Goal: Information Seeking & Learning: Learn about a topic

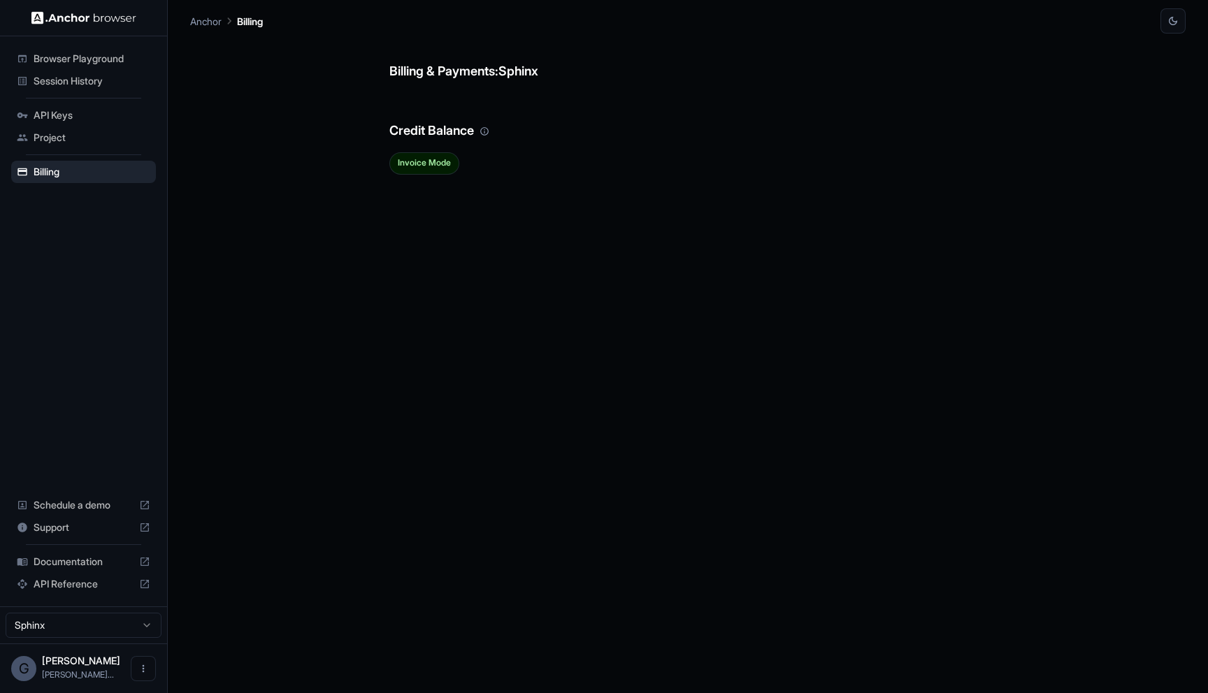
click at [108, 85] on span "Session History" at bounding box center [92, 81] width 117 height 14
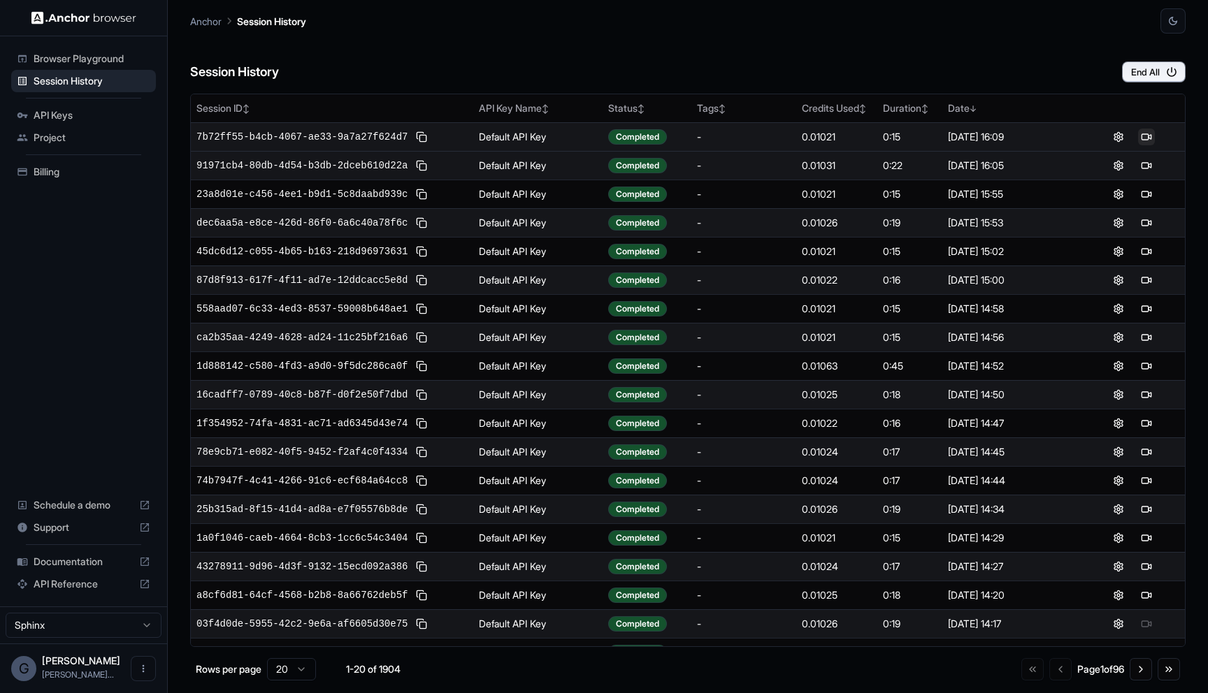
click at [1150, 132] on button at bounding box center [1146, 137] width 17 height 17
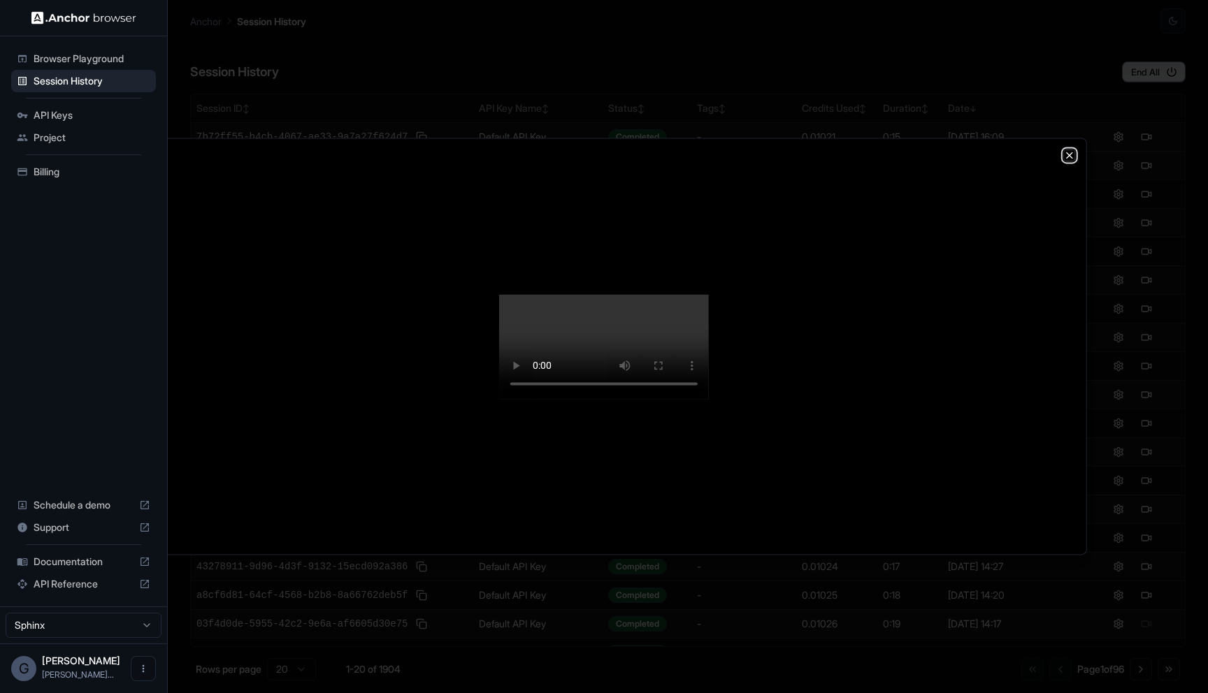
click at [1073, 150] on icon "button" at bounding box center [1069, 155] width 11 height 11
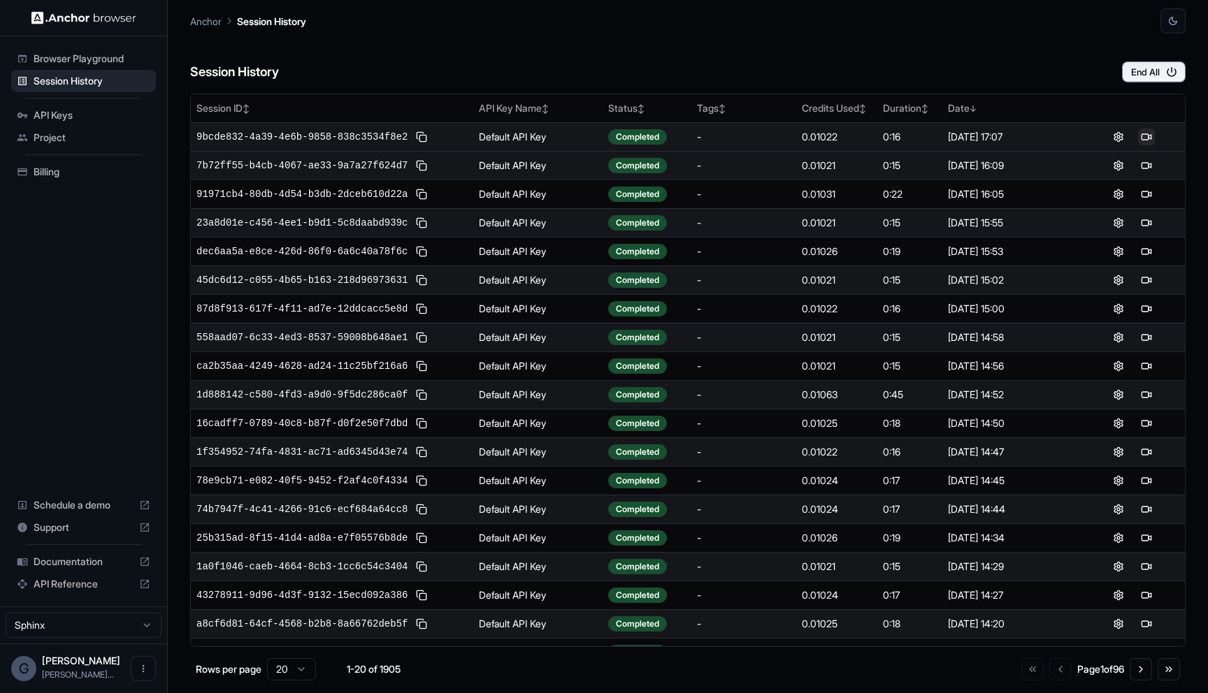
click at [1143, 137] on button at bounding box center [1146, 137] width 17 height 17
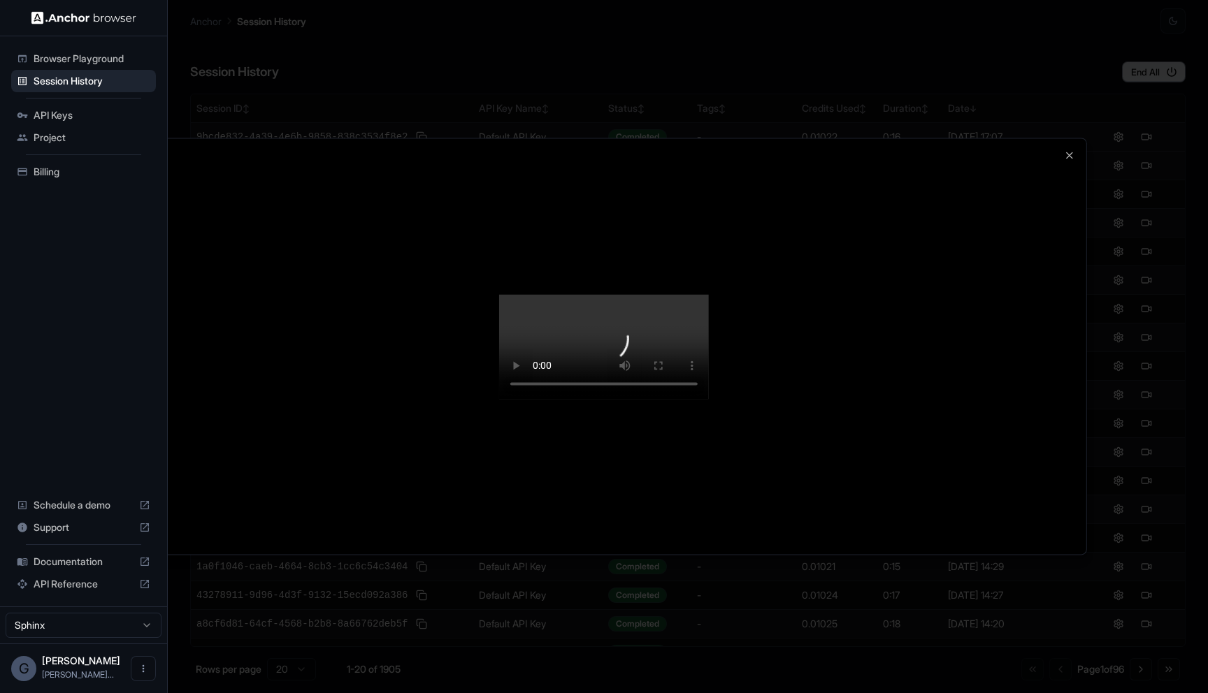
drag, startPoint x: 953, startPoint y: 167, endPoint x: 1097, endPoint y: 166, distance: 143.3
click at [1097, 166] on body "Browser Playground Session History API Keys Project Billing Schedule a demo Sup…" at bounding box center [604, 346] width 1208 height 693
click at [1074, 138] on div at bounding box center [604, 346] width 965 height 416
click at [1068, 150] on icon "button" at bounding box center [1069, 155] width 11 height 11
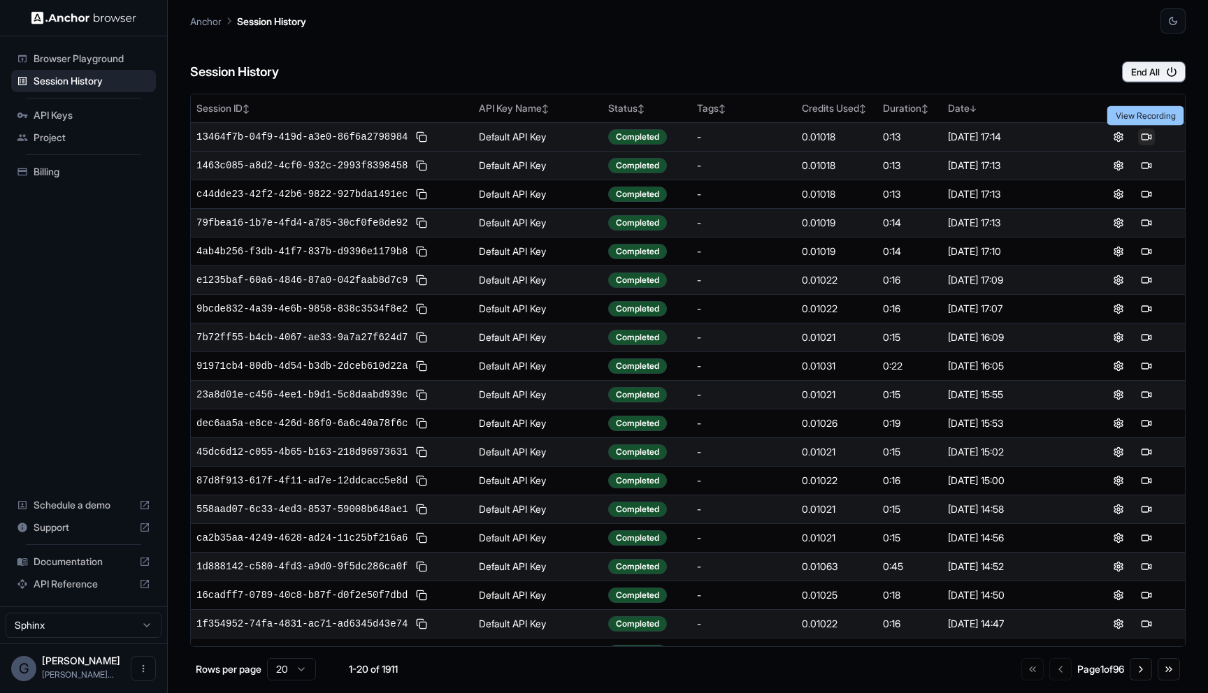
click at [1152, 136] on button at bounding box center [1146, 137] width 17 height 17
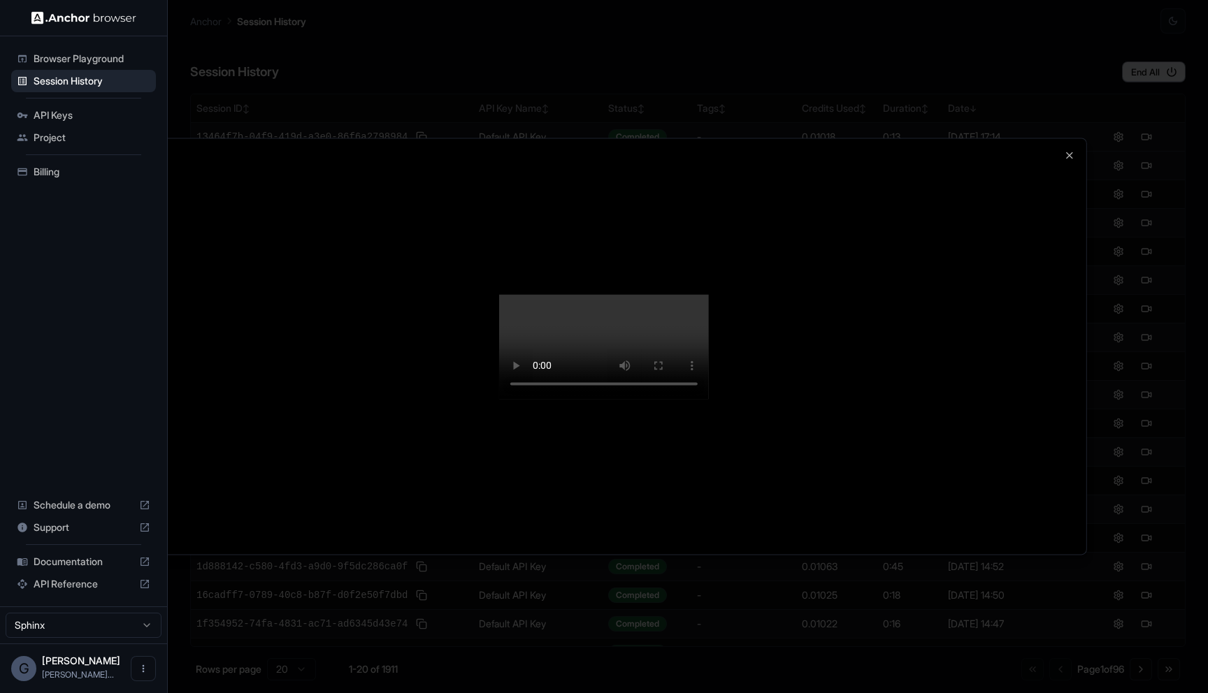
click at [1078, 438] on div at bounding box center [604, 346] width 965 height 416
click at [1122, 361] on div at bounding box center [604, 346] width 1208 height 693
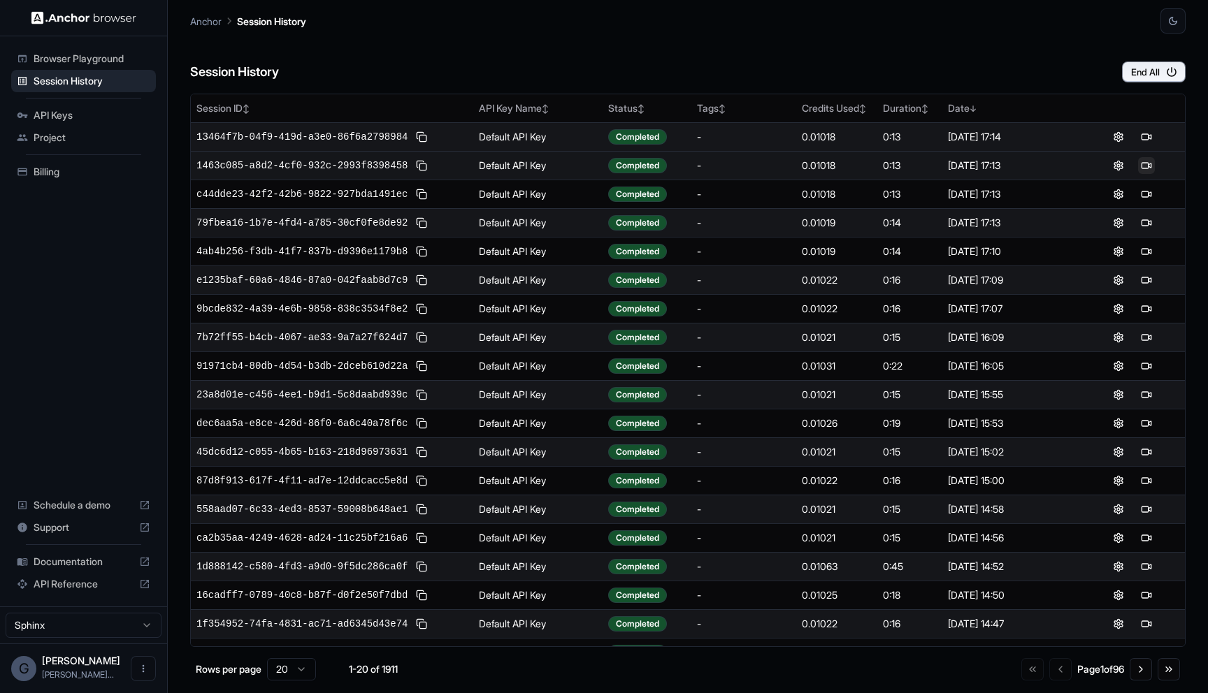
click at [1142, 168] on button at bounding box center [1146, 165] width 17 height 17
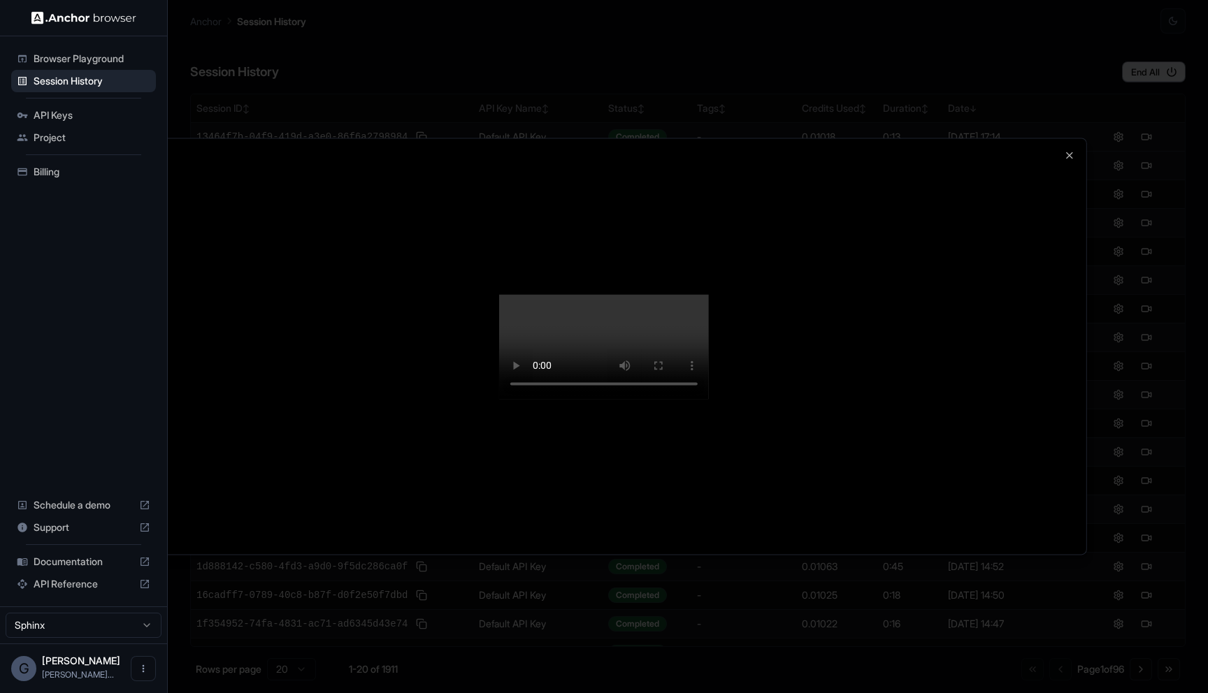
click at [1161, 398] on div at bounding box center [604, 346] width 1208 height 693
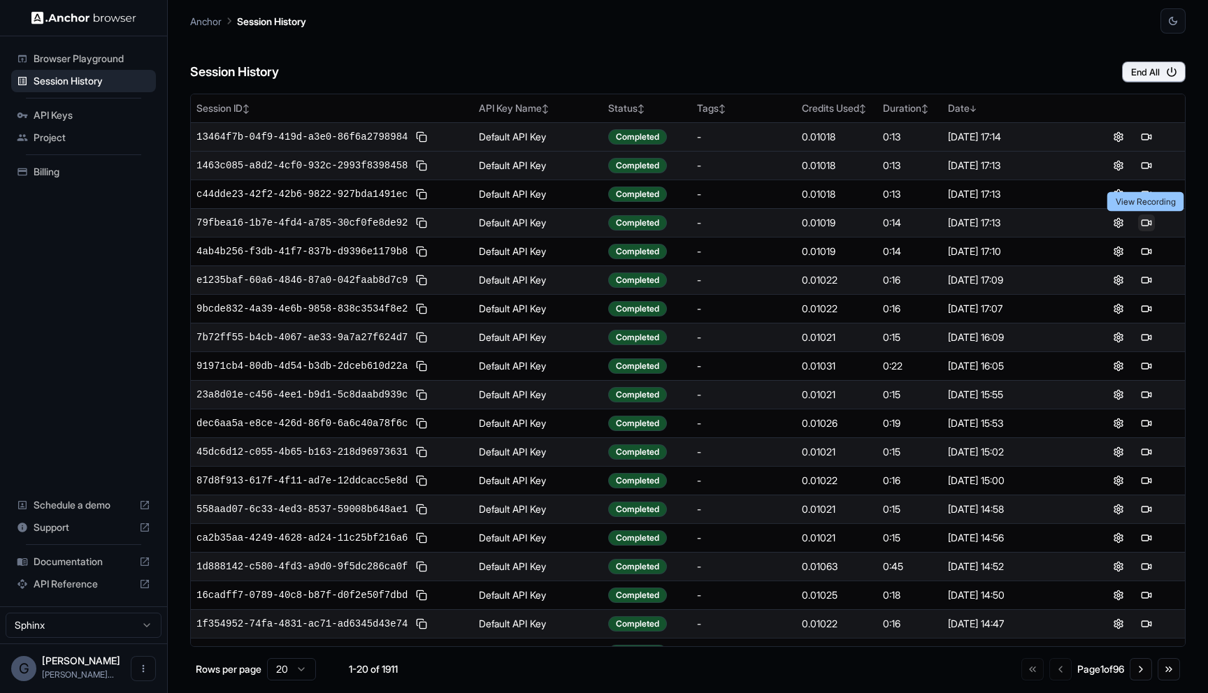
click at [1143, 226] on button at bounding box center [1146, 223] width 17 height 17
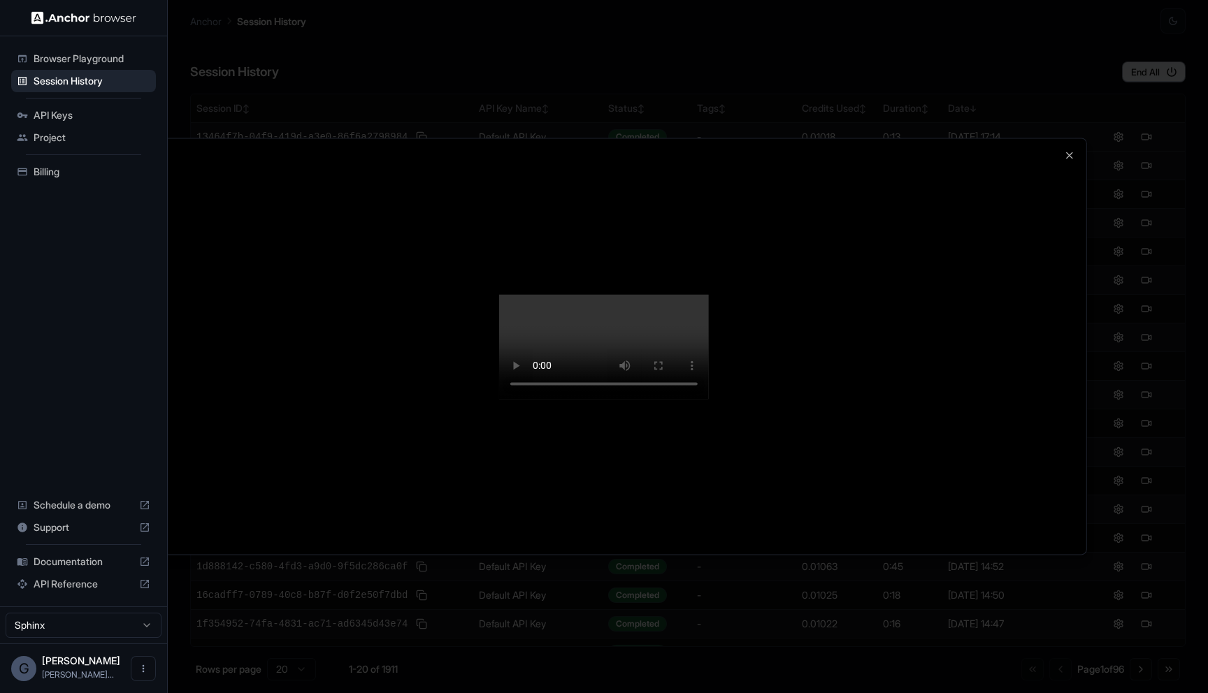
click at [1085, 190] on div at bounding box center [604, 346] width 965 height 416
click at [1065, 150] on icon "button" at bounding box center [1069, 155] width 11 height 11
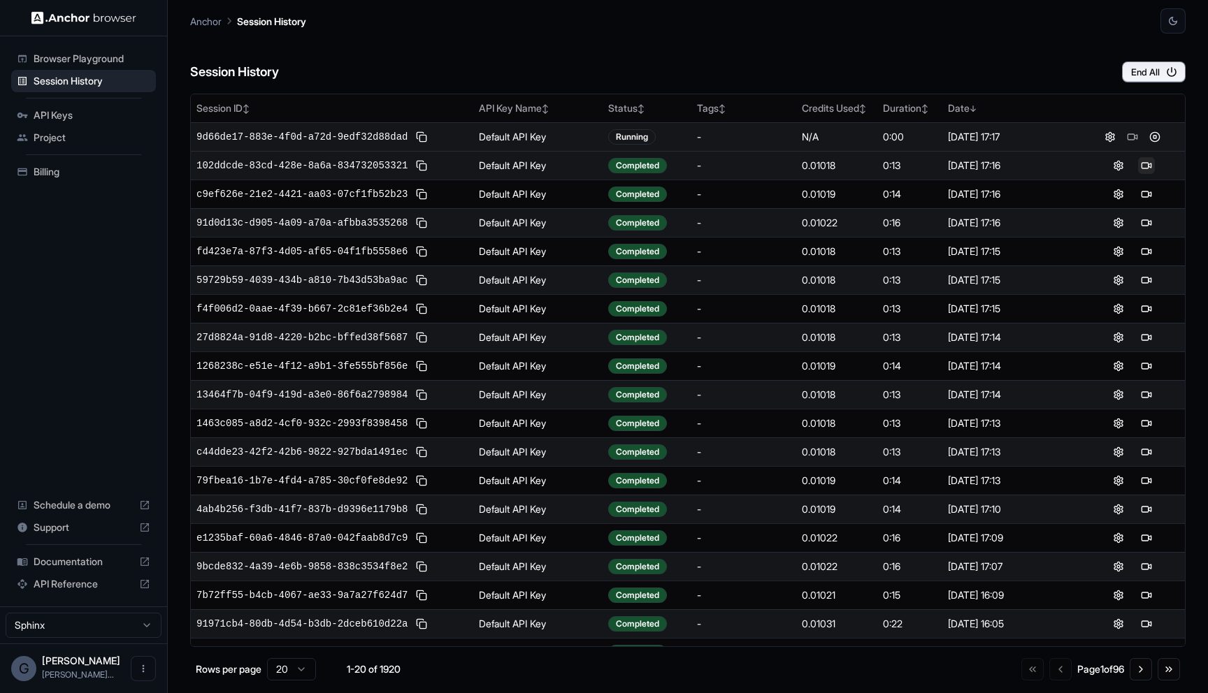
click at [1150, 165] on button at bounding box center [1146, 165] width 17 height 17
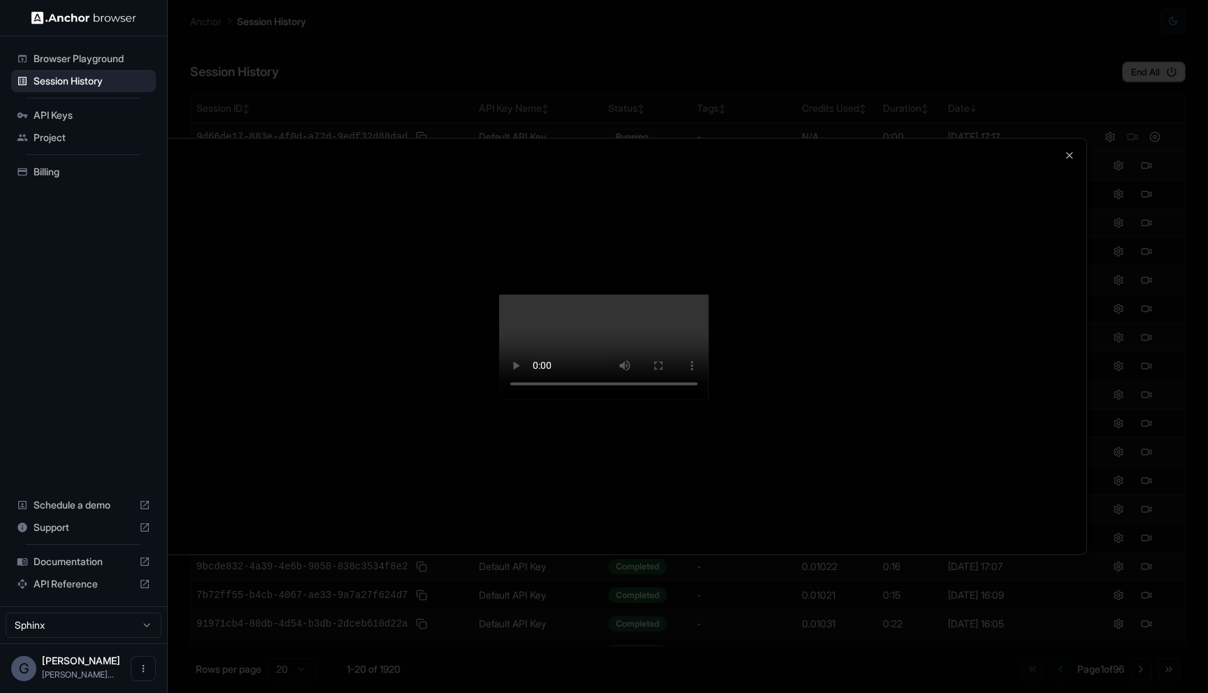
click at [1147, 179] on div at bounding box center [604, 346] width 1208 height 693
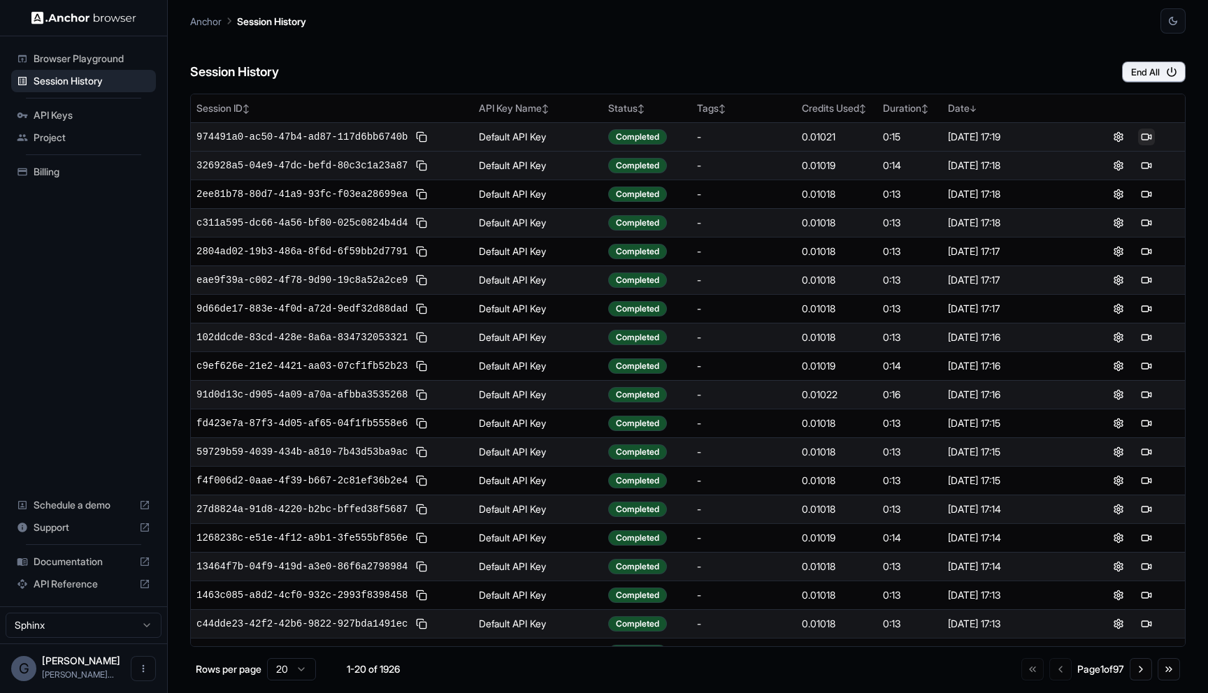
click at [1149, 133] on button at bounding box center [1146, 137] width 17 height 17
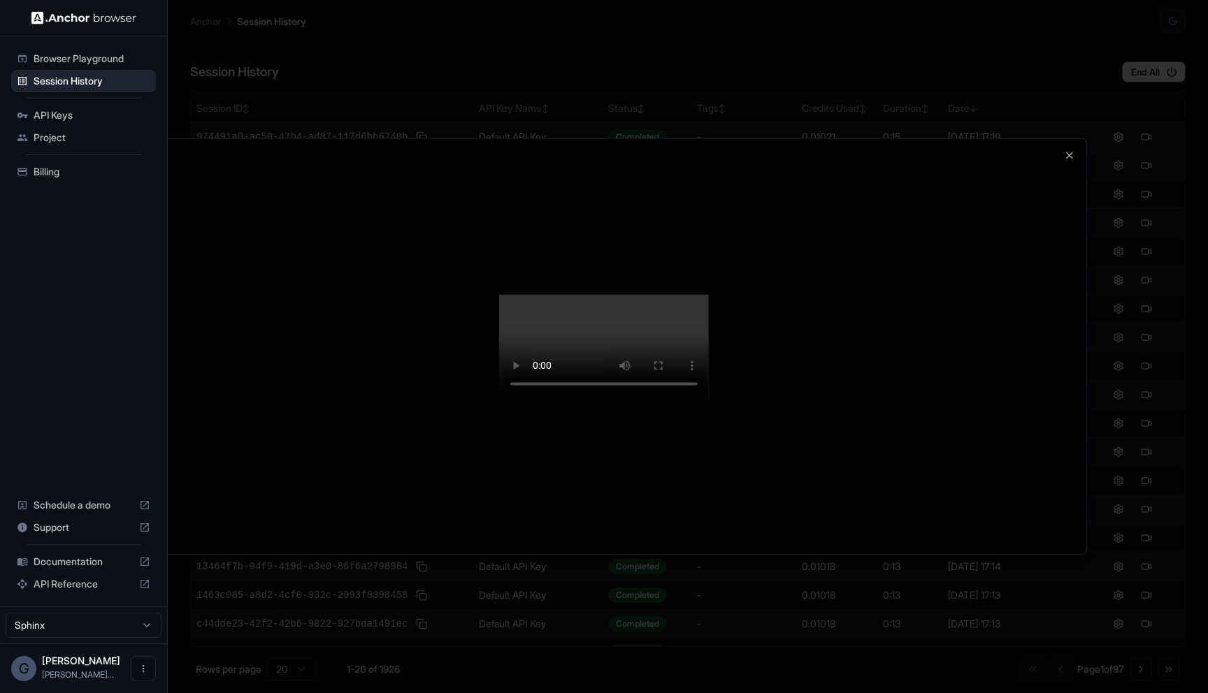
click at [1076, 138] on div at bounding box center [604, 346] width 965 height 416
click at [1073, 150] on icon "button" at bounding box center [1069, 155] width 11 height 11
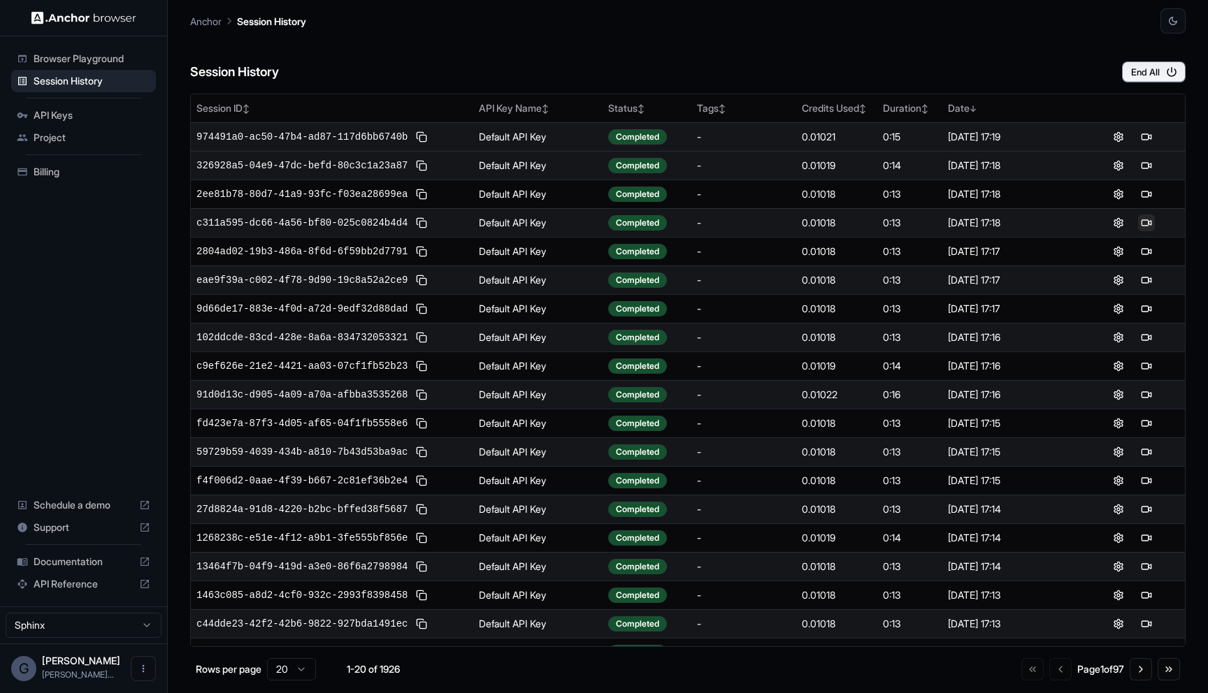
click at [1139, 225] on button at bounding box center [1146, 223] width 17 height 17
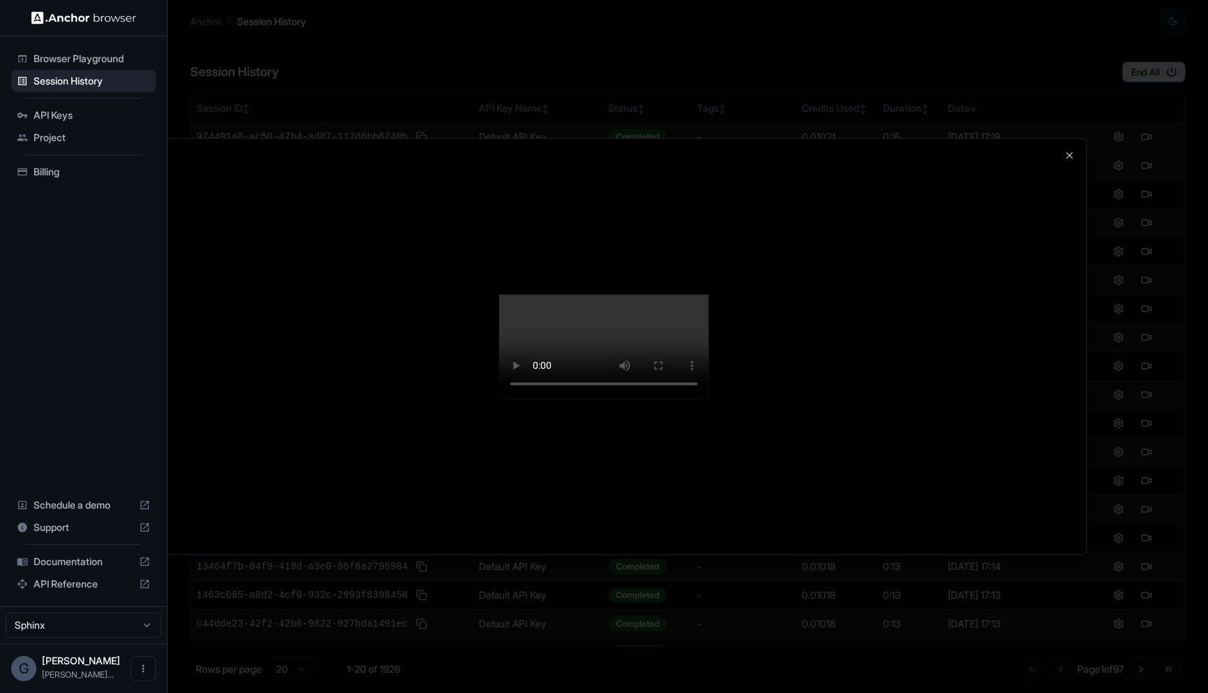
click at [1059, 138] on div at bounding box center [604, 346] width 965 height 416
click at [1067, 150] on icon "button" at bounding box center [1069, 155] width 11 height 11
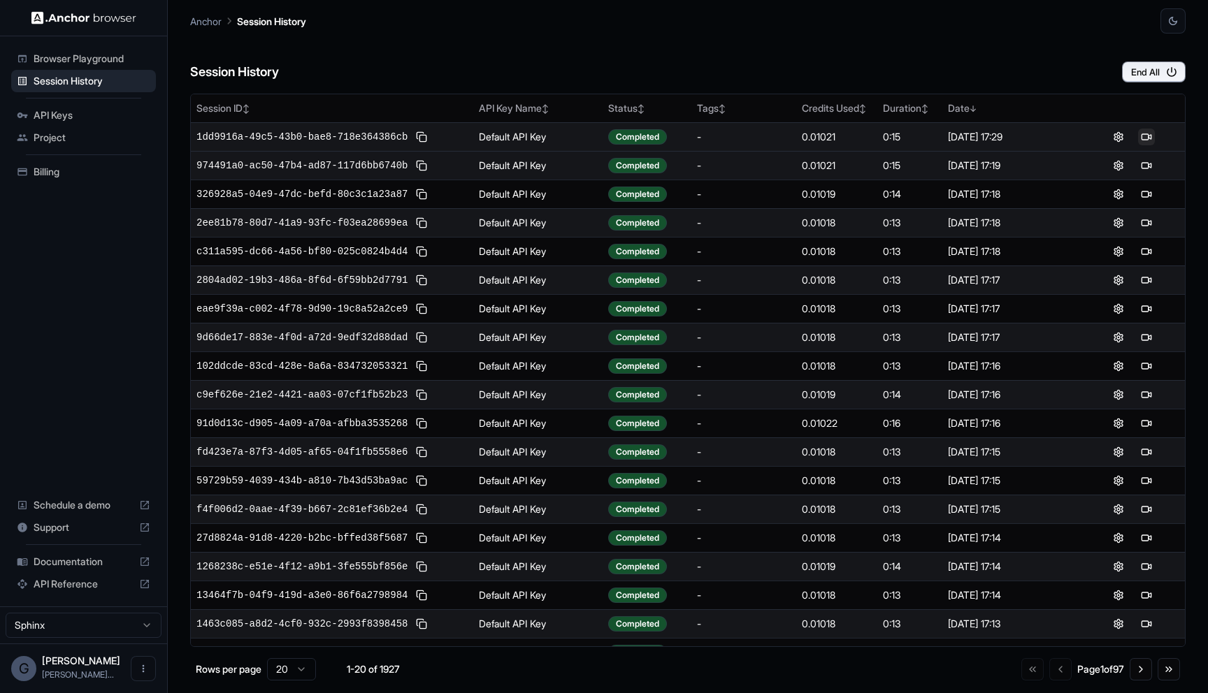
click at [1150, 135] on button at bounding box center [1146, 137] width 17 height 17
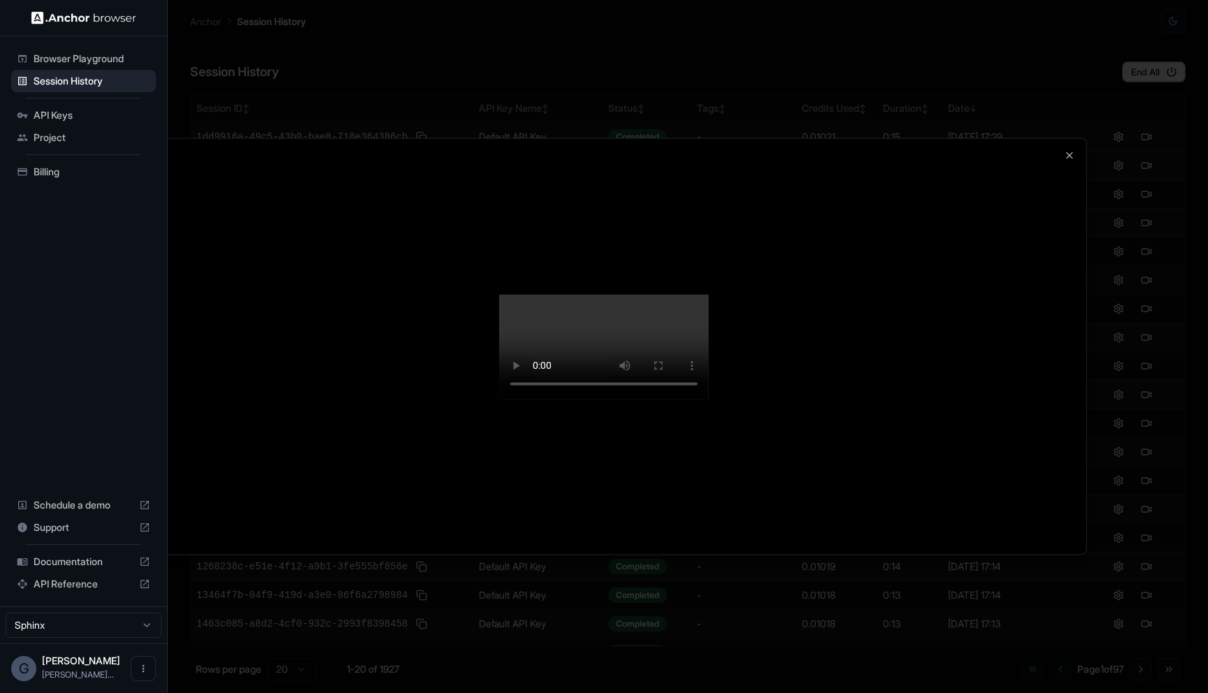
click at [709, 347] on video at bounding box center [604, 346] width 210 height 105
click at [1076, 138] on div at bounding box center [604, 346] width 965 height 416
click at [1072, 150] on icon "button" at bounding box center [1069, 155] width 11 height 11
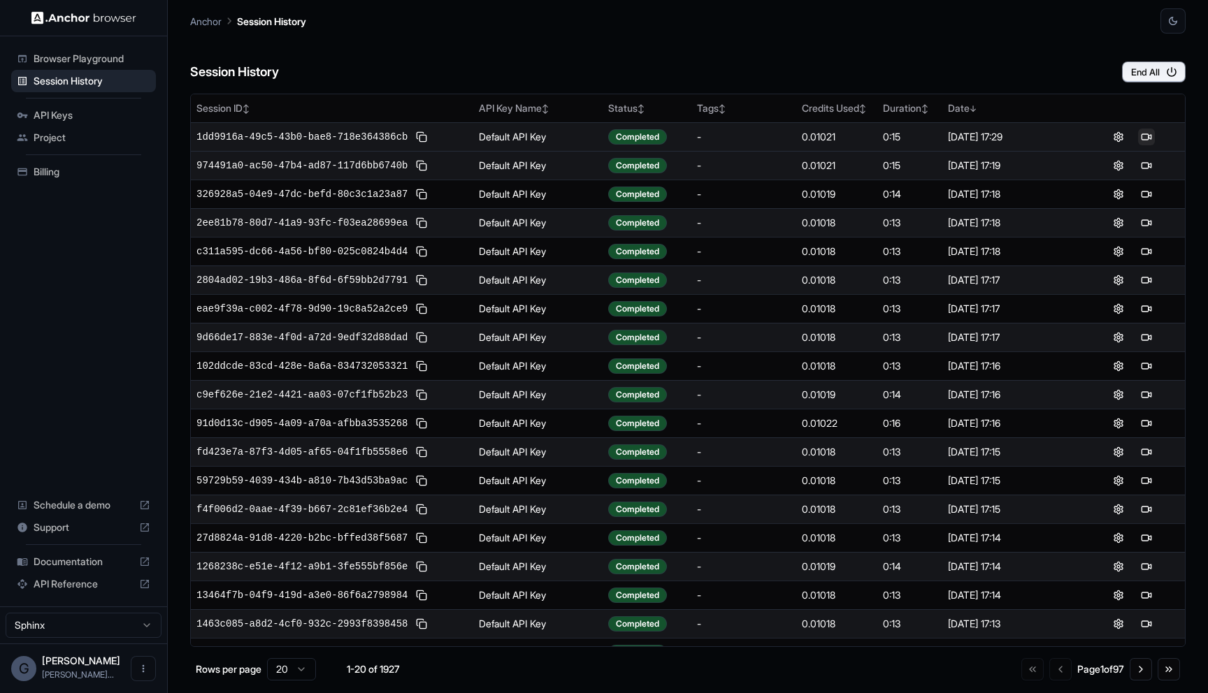
click at [1143, 138] on button at bounding box center [1146, 137] width 17 height 17
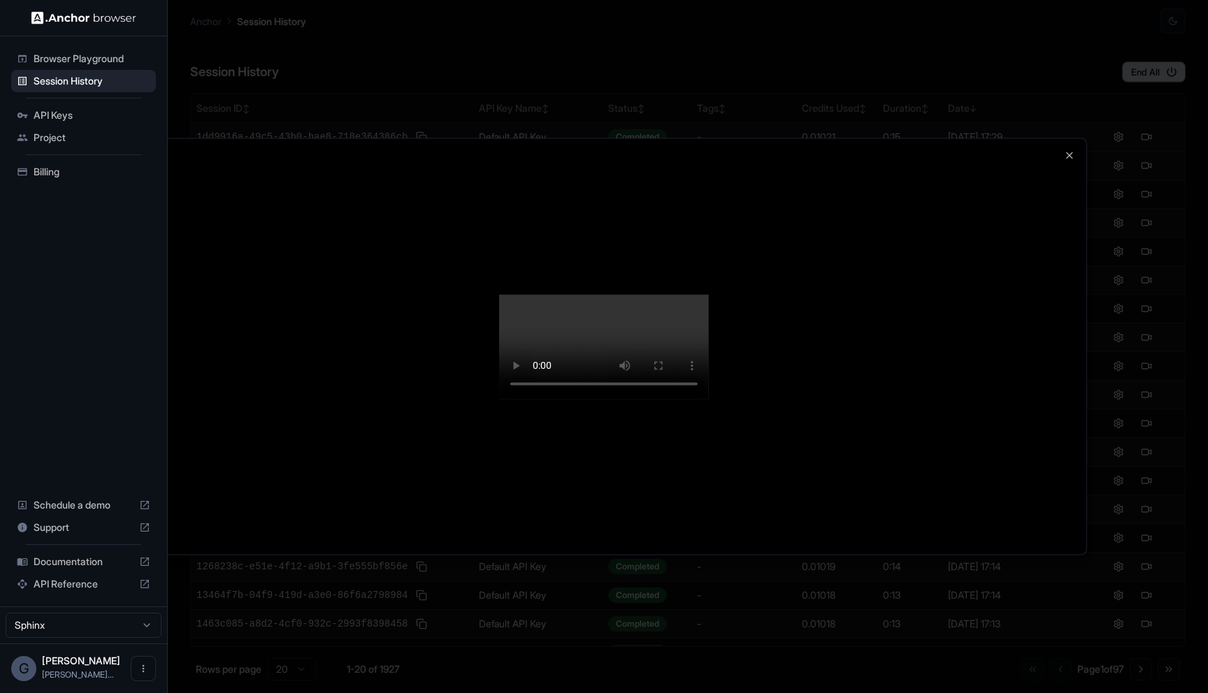
click at [1122, 190] on div at bounding box center [604, 346] width 1208 height 693
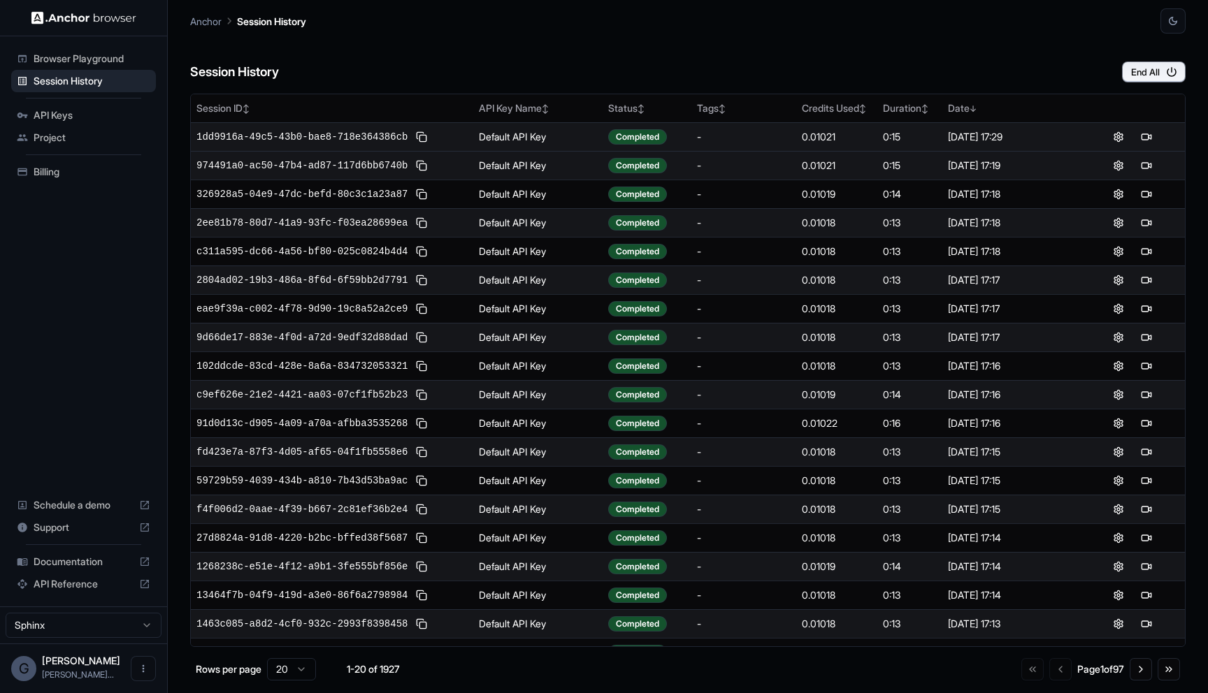
scroll to position [43, 0]
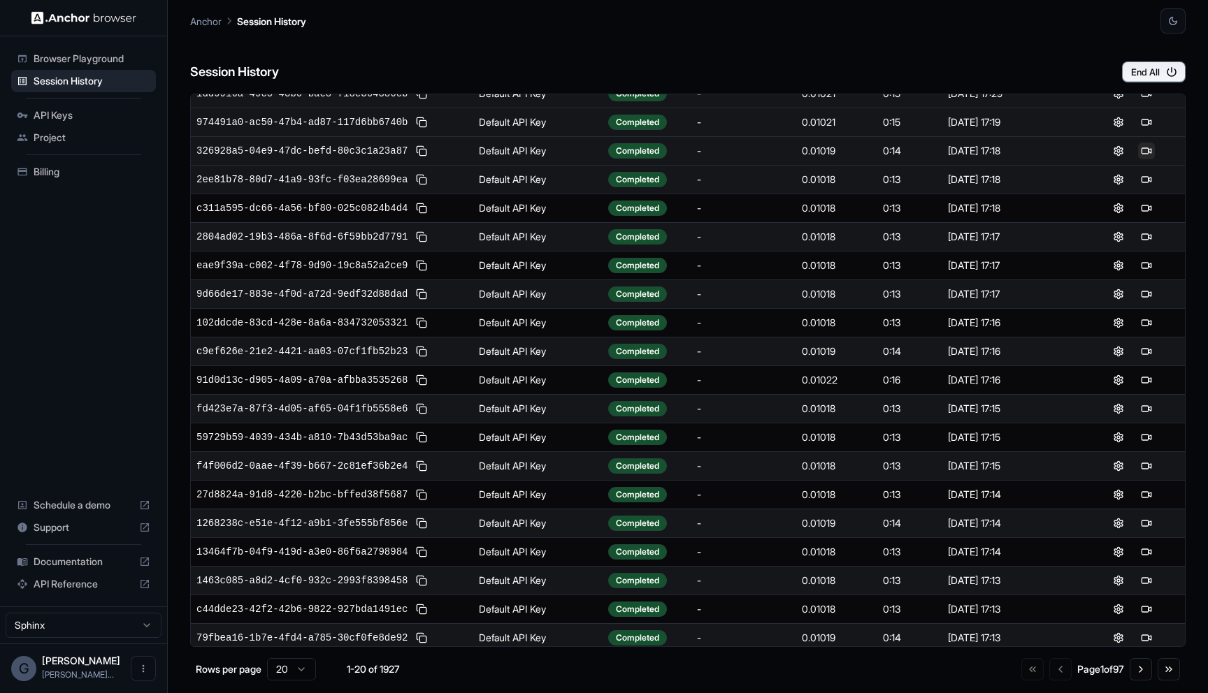
click at [1150, 148] on button at bounding box center [1146, 151] width 17 height 17
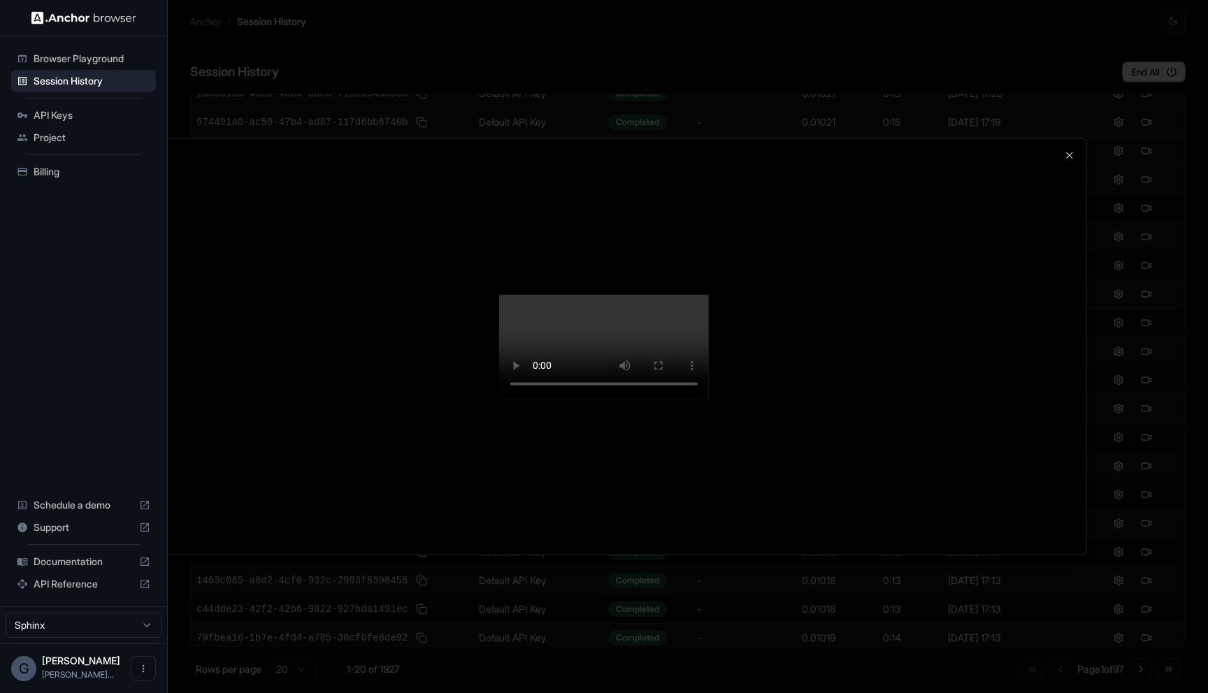
click at [709, 294] on video at bounding box center [604, 346] width 210 height 105
click at [1070, 150] on icon "button" at bounding box center [1069, 155] width 11 height 11
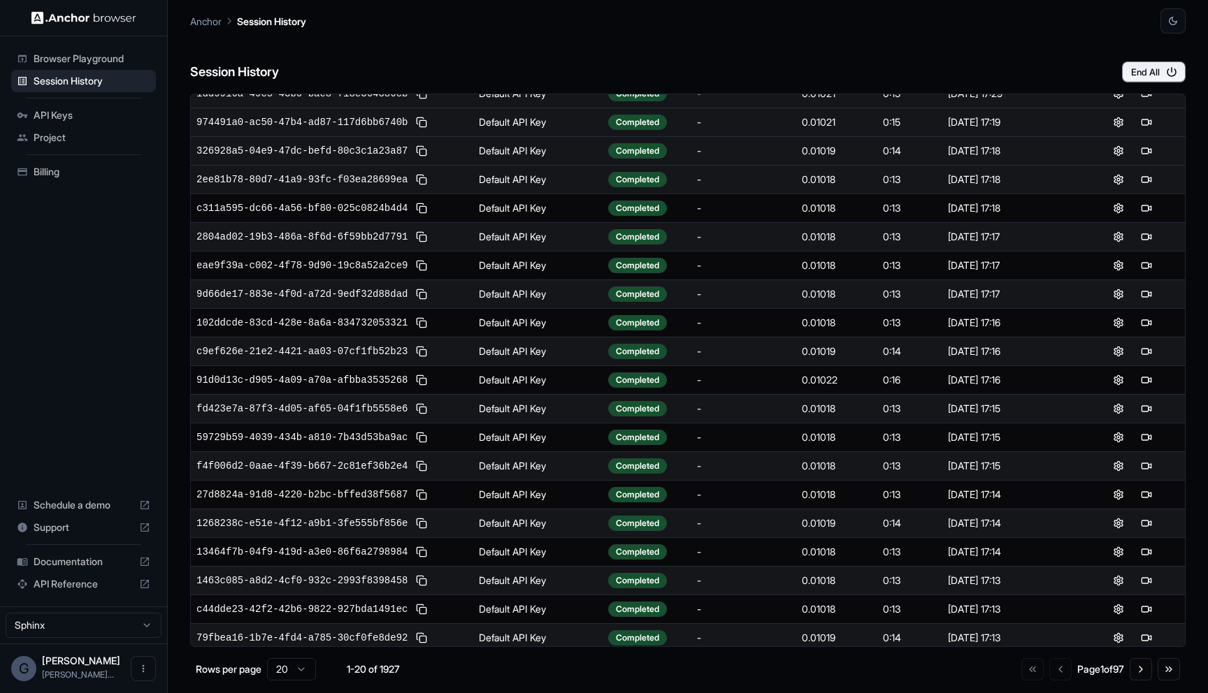
scroll to position [0, 0]
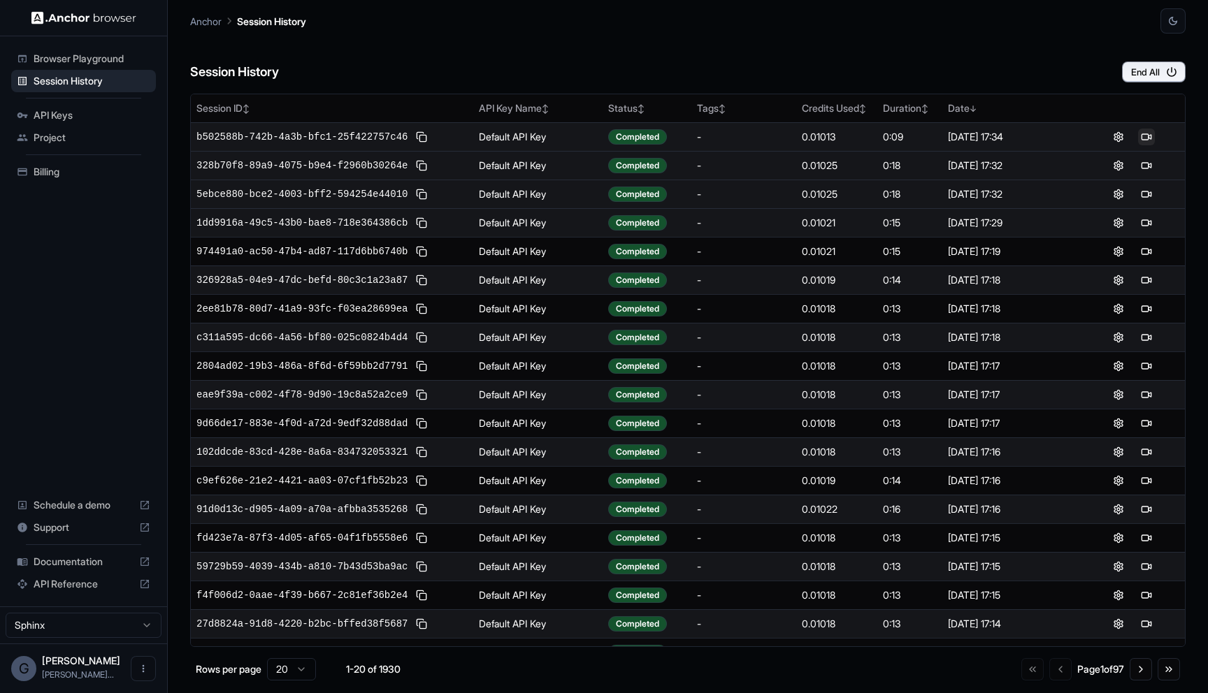
click at [1146, 138] on button at bounding box center [1146, 137] width 17 height 17
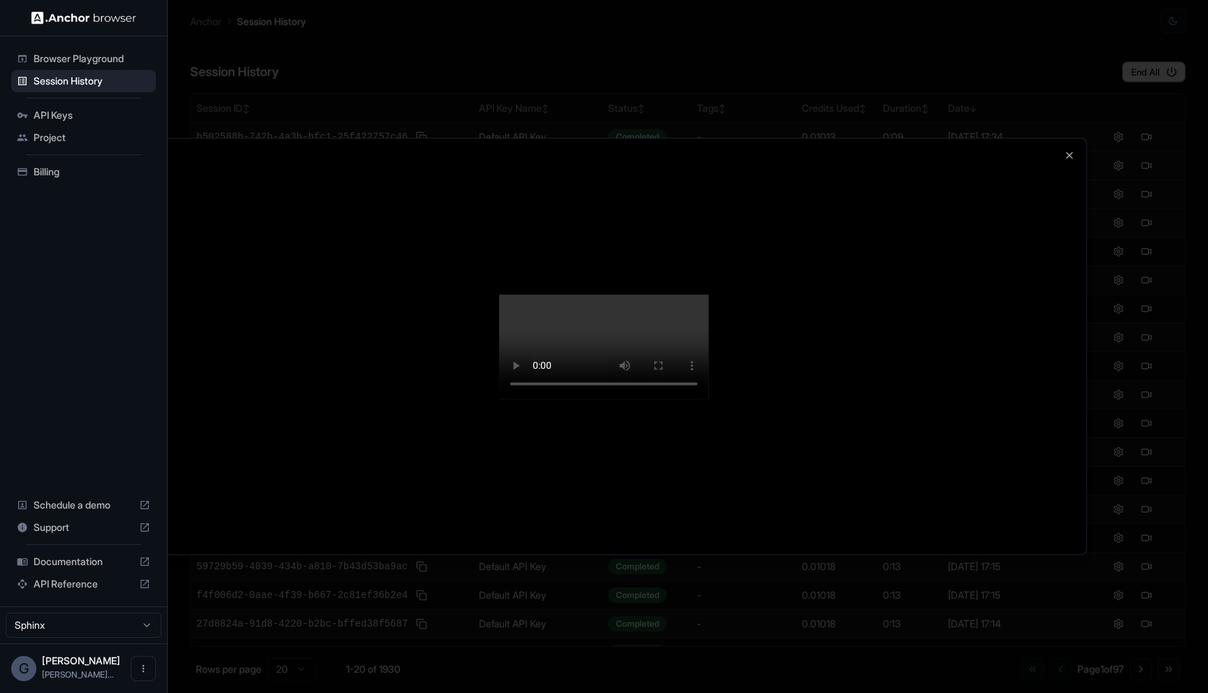
click at [709, 399] on video at bounding box center [604, 346] width 210 height 105
click at [656, 377] on video at bounding box center [604, 346] width 210 height 105
click at [709, 399] on video at bounding box center [604, 346] width 210 height 105
click at [437, 35] on div at bounding box center [604, 346] width 1208 height 693
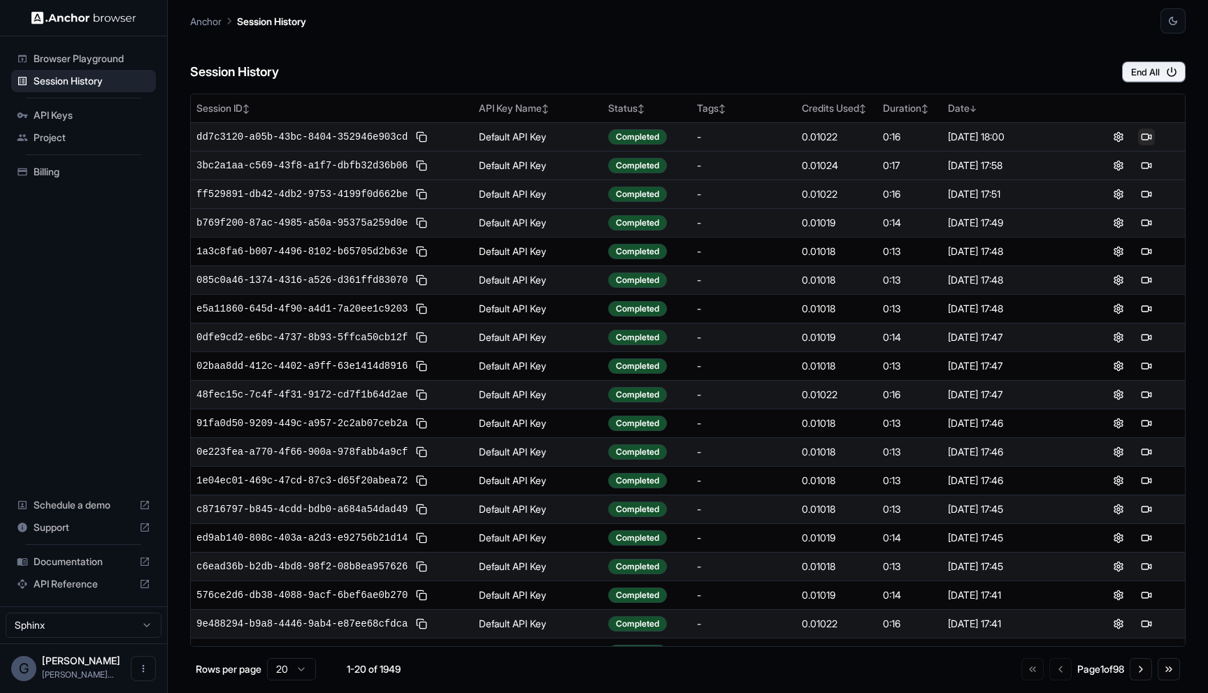
click at [1150, 132] on button at bounding box center [1146, 137] width 17 height 17
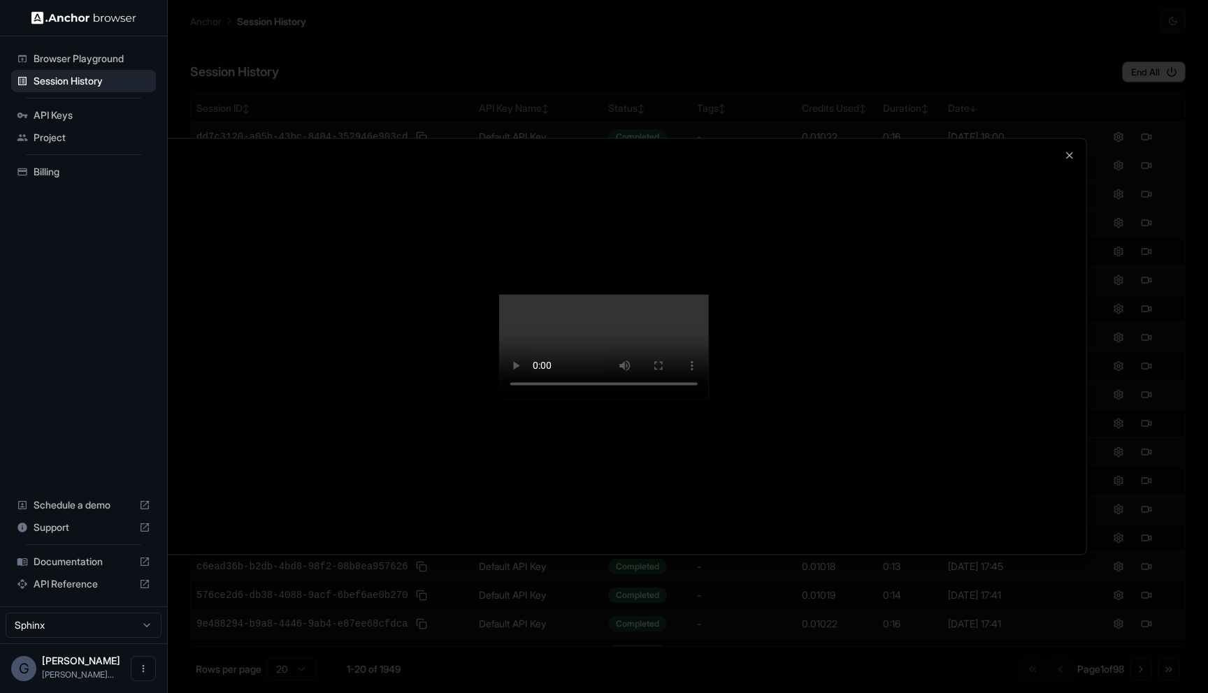
click at [1082, 138] on div at bounding box center [604, 346] width 965 height 416
click at [1072, 150] on icon "button" at bounding box center [1069, 155] width 11 height 11
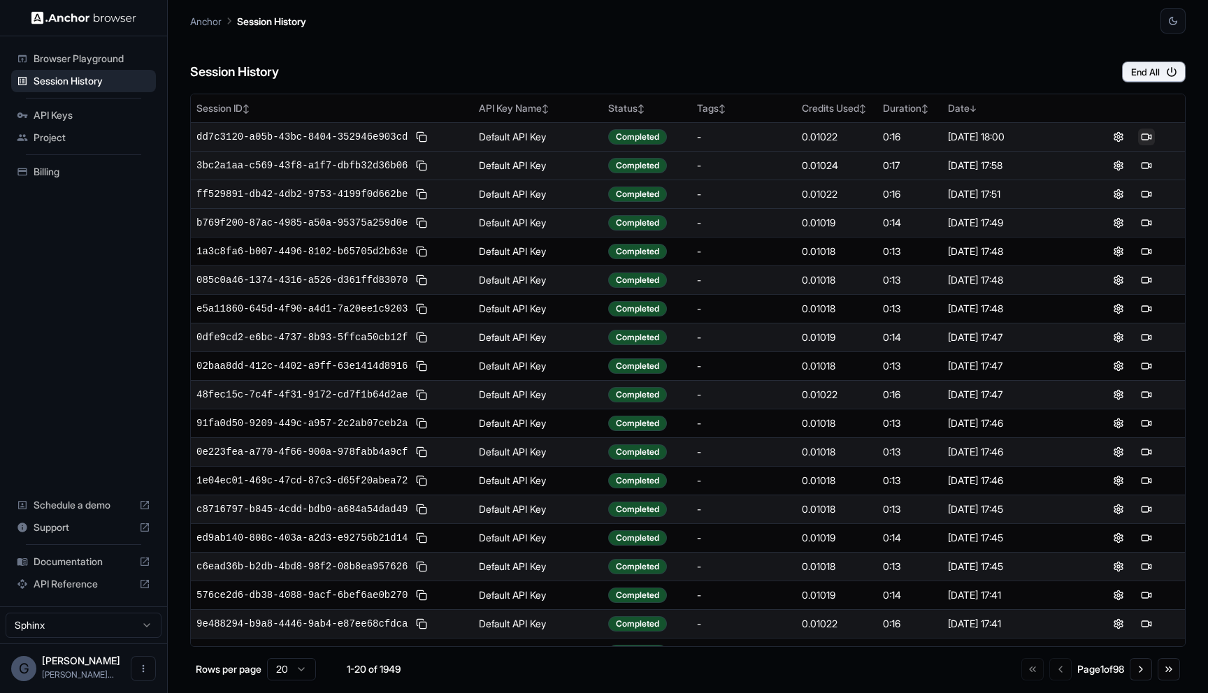
click at [1144, 138] on button at bounding box center [1146, 137] width 17 height 17
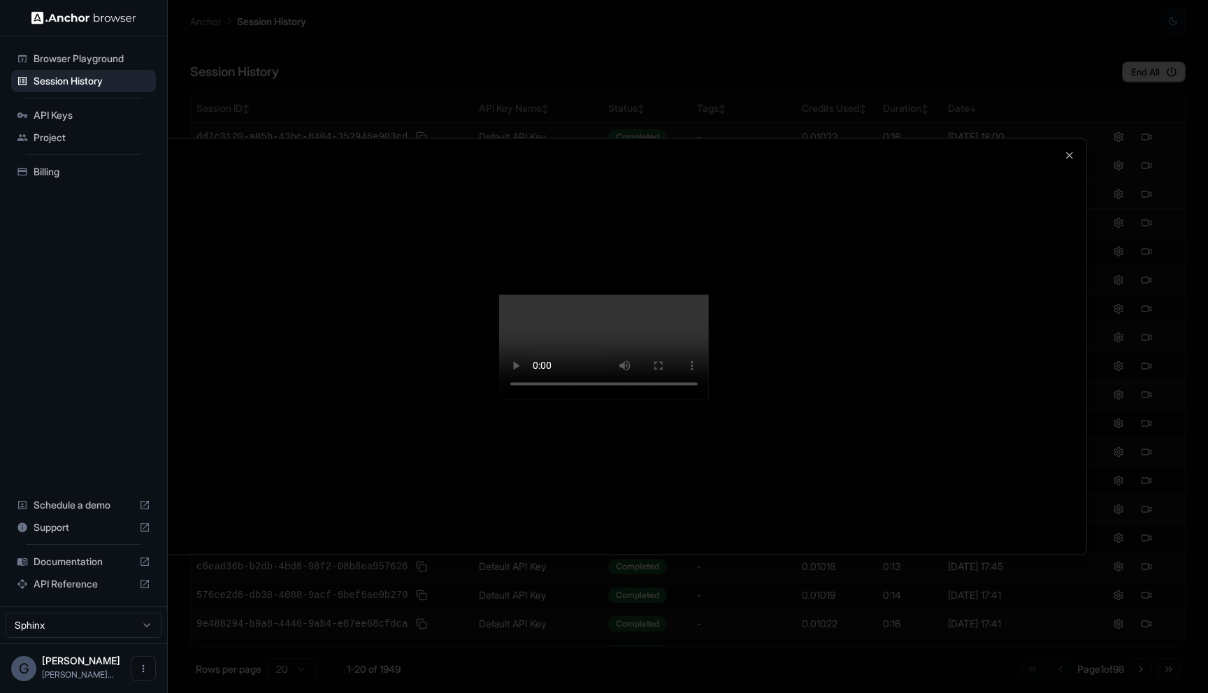
click at [709, 399] on video at bounding box center [604, 346] width 210 height 105
click at [1060, 220] on div at bounding box center [604, 346] width 965 height 416
click at [1068, 150] on icon "button" at bounding box center [1069, 155] width 11 height 11
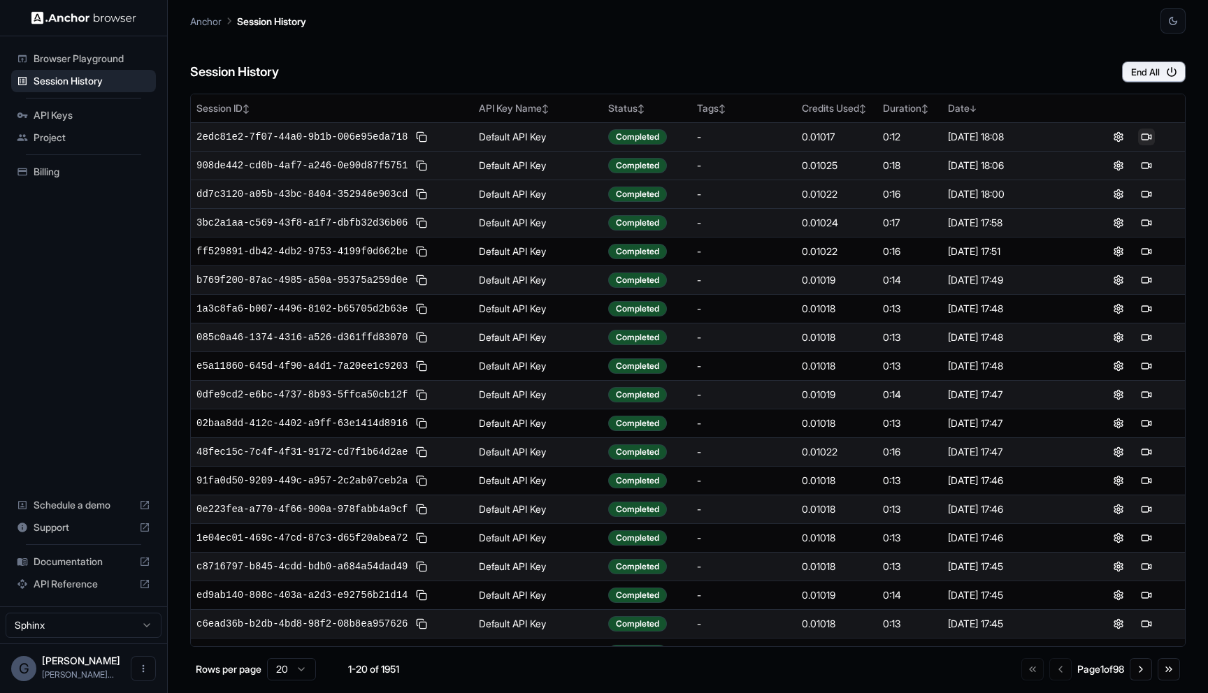
click at [1152, 137] on button at bounding box center [1146, 137] width 17 height 17
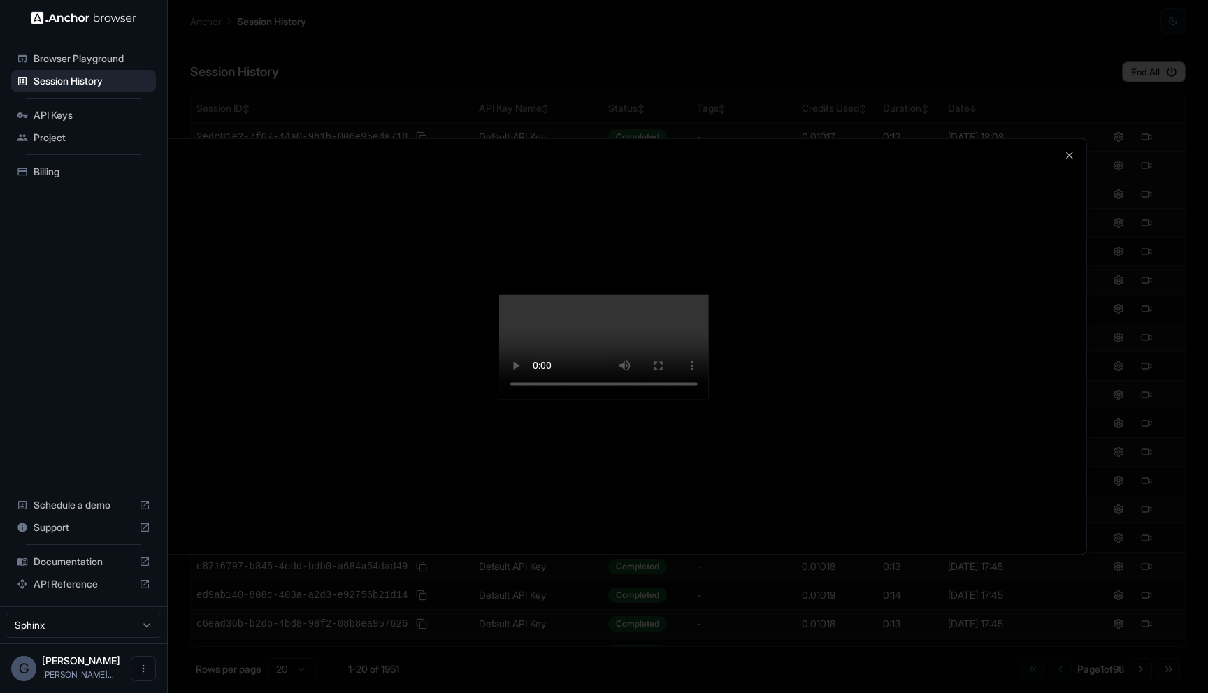
click at [1118, 49] on div at bounding box center [604, 346] width 1208 height 693
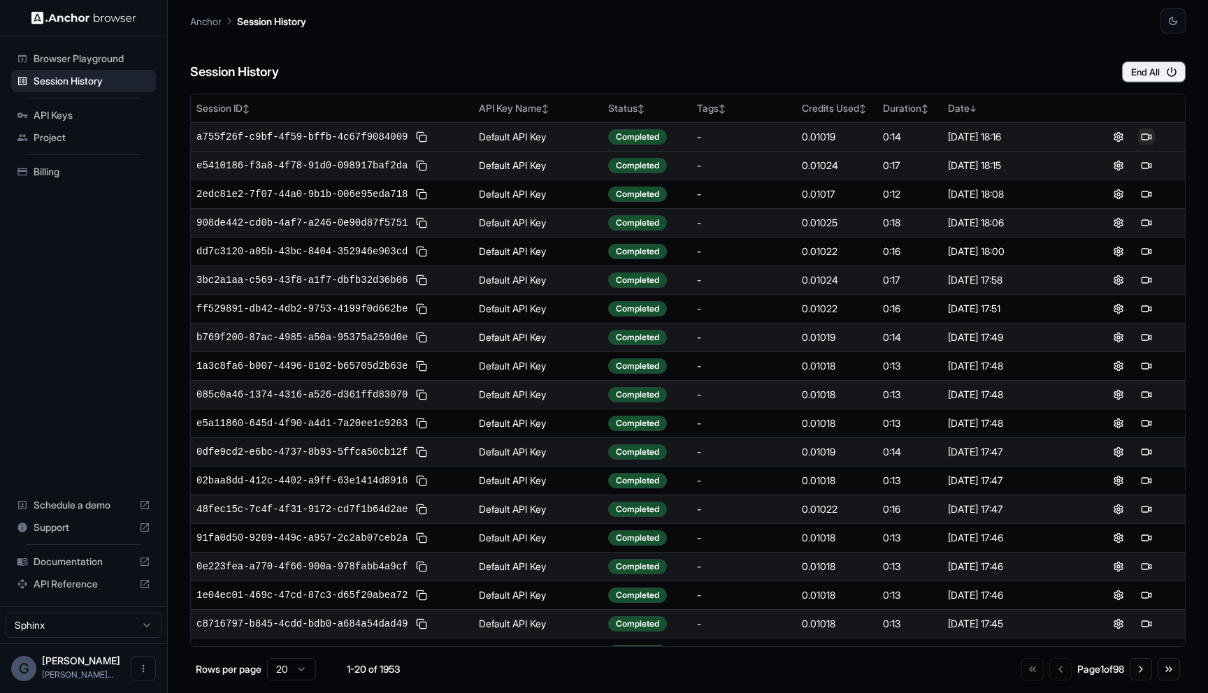
click at [1150, 136] on button at bounding box center [1146, 137] width 17 height 17
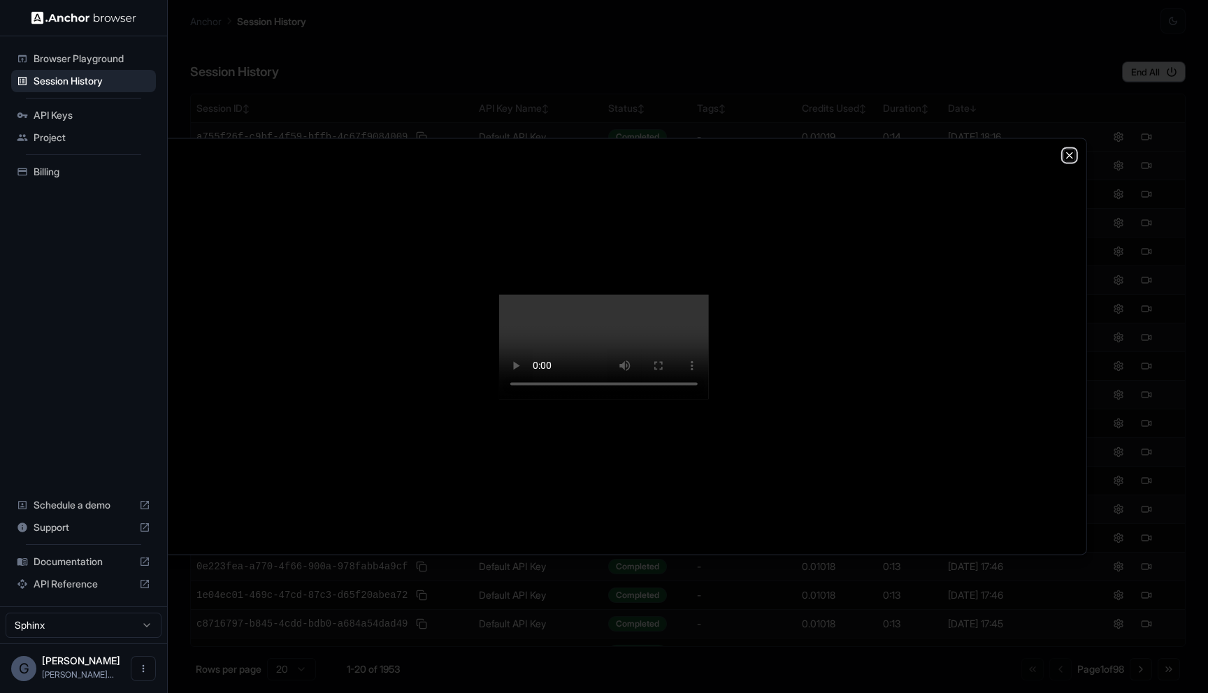
click at [1068, 152] on icon "button" at bounding box center [1070, 155] width 6 height 6
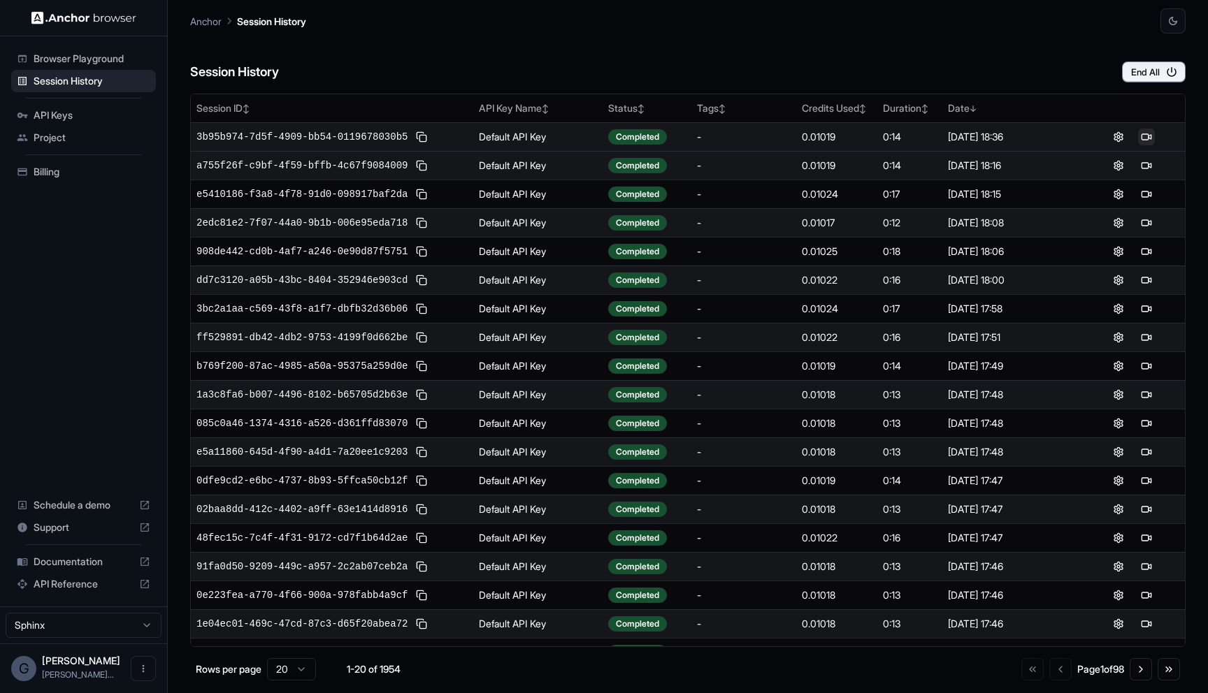
click at [1143, 138] on button at bounding box center [1146, 137] width 17 height 17
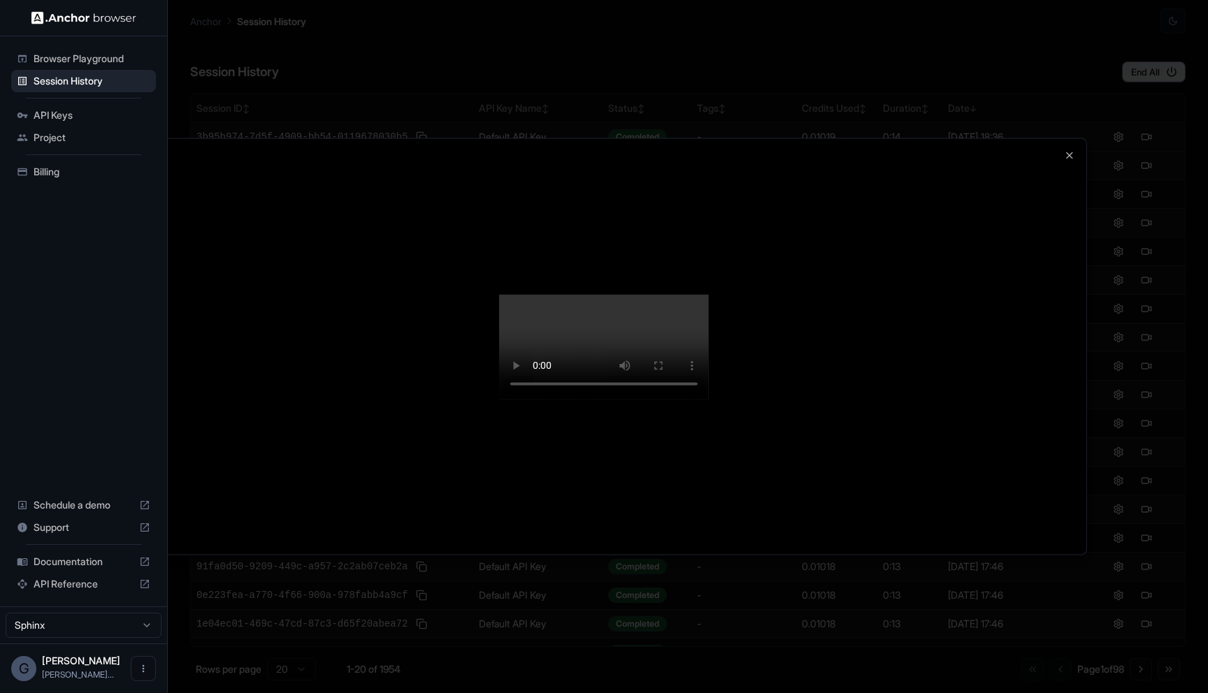
click at [709, 294] on video at bounding box center [604, 346] width 210 height 105
click at [1112, 108] on div at bounding box center [604, 346] width 1208 height 693
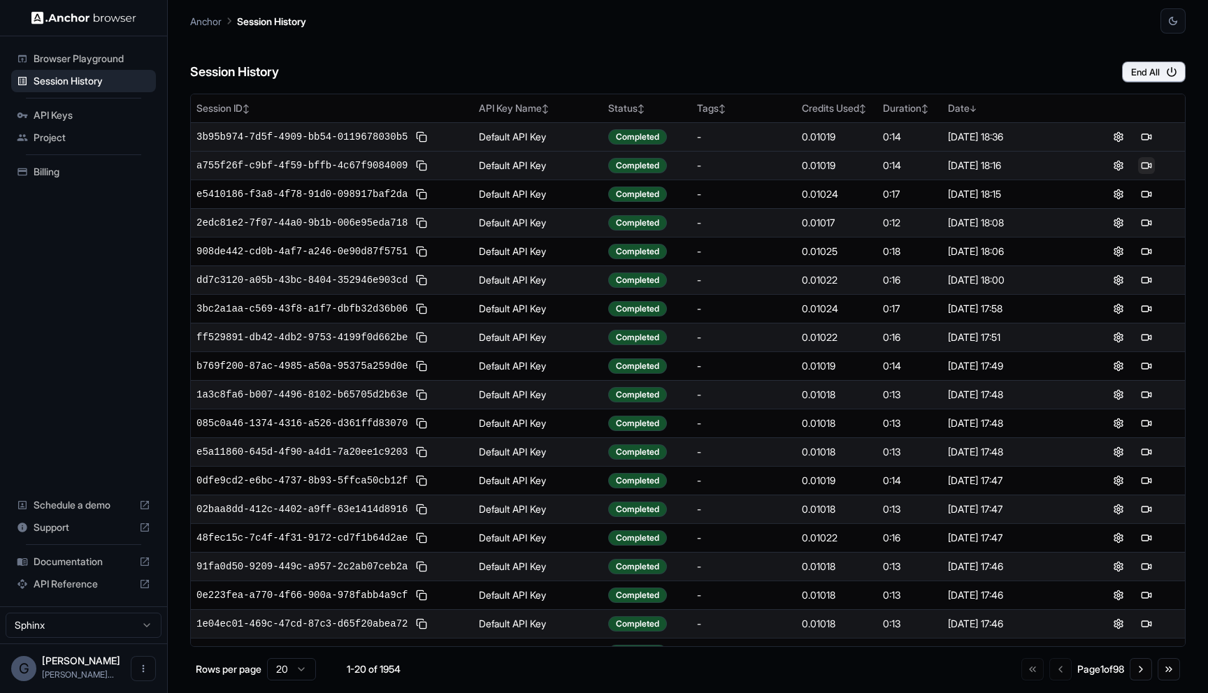
click at [1145, 165] on button at bounding box center [1146, 165] width 17 height 17
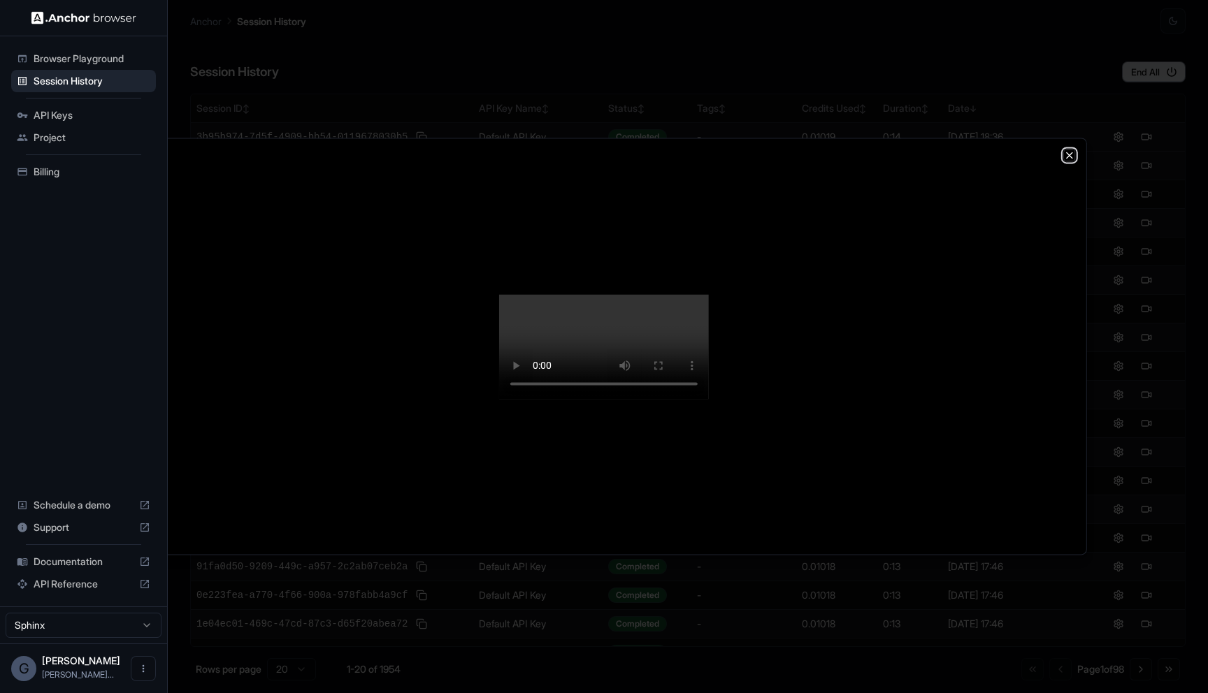
click at [1073, 150] on icon "button" at bounding box center [1069, 155] width 11 height 11
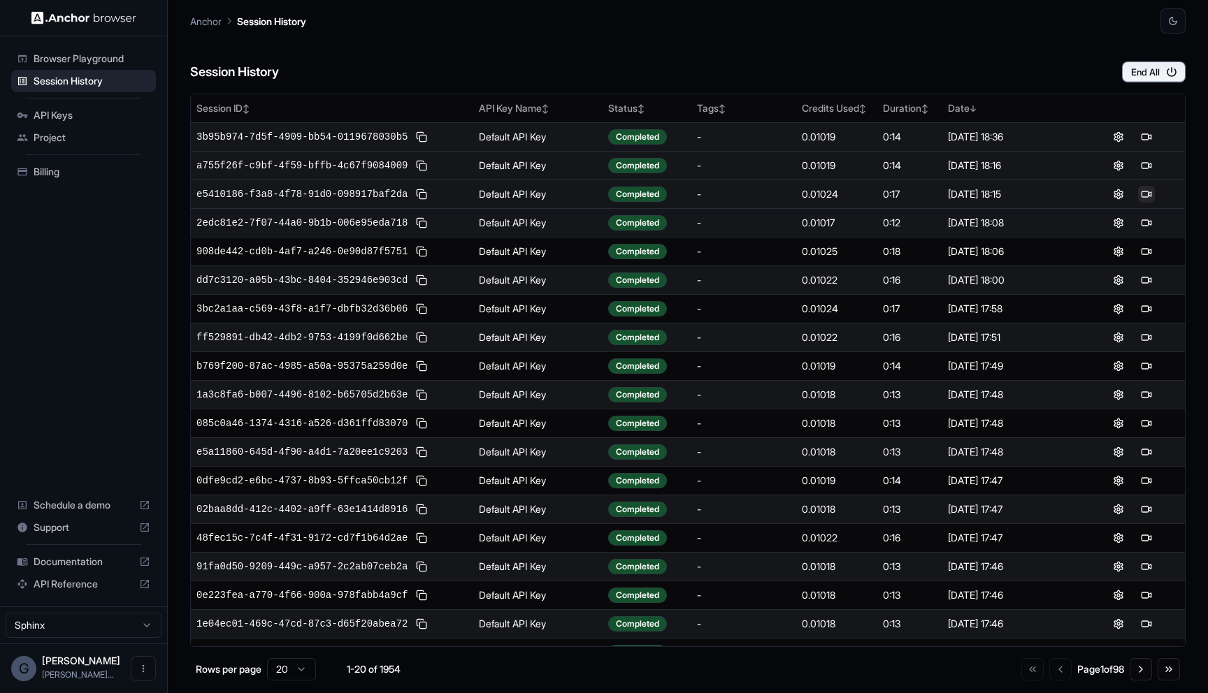
click at [1150, 191] on button at bounding box center [1146, 194] width 17 height 17
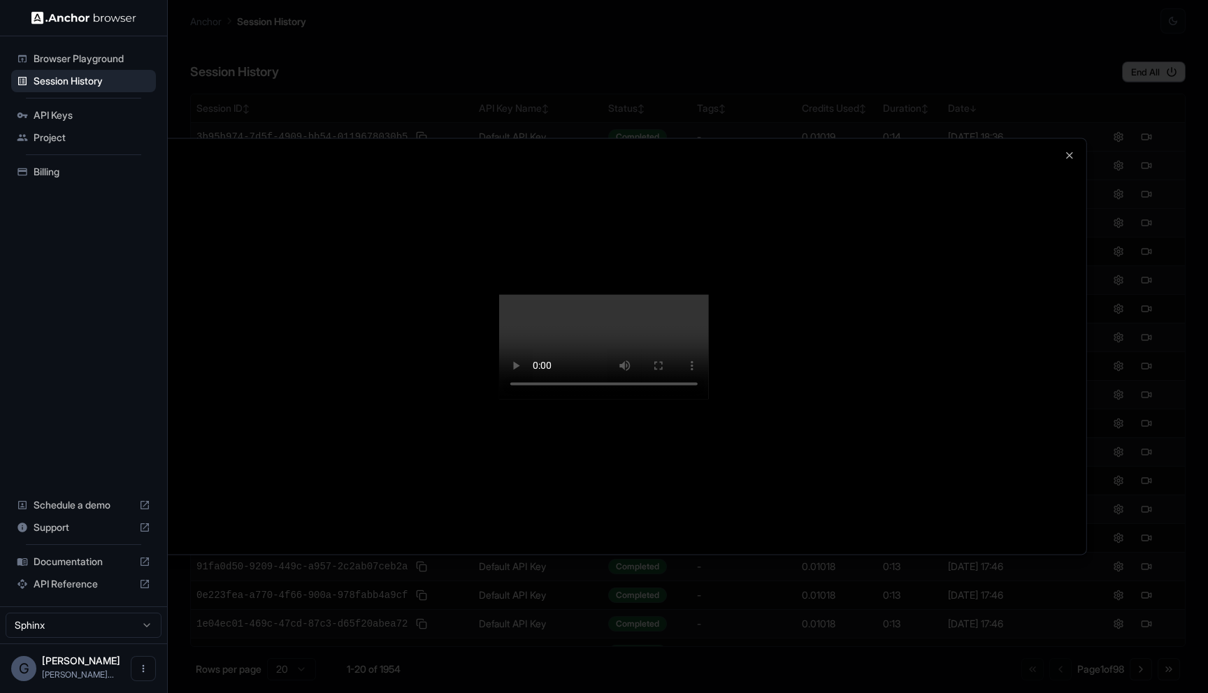
click at [1067, 138] on div at bounding box center [604, 346] width 965 height 416
click at [1071, 152] on icon "button" at bounding box center [1070, 155] width 6 height 6
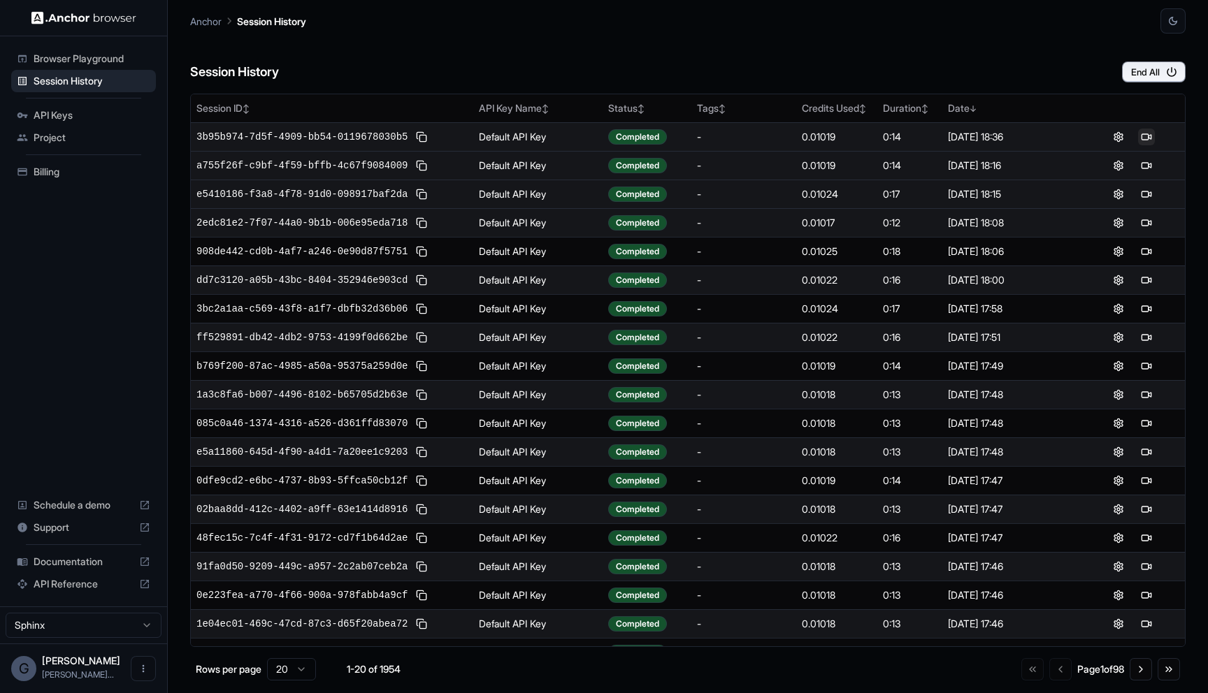
click at [1148, 133] on button at bounding box center [1146, 137] width 17 height 17
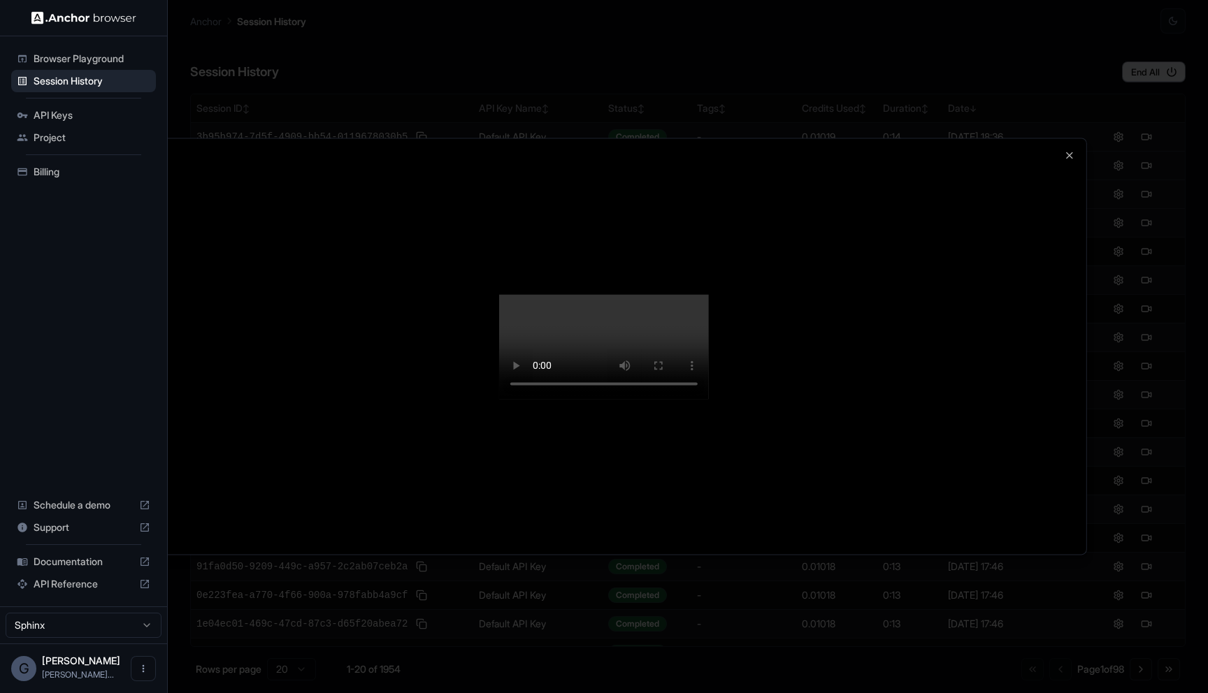
click at [709, 399] on video at bounding box center [604, 346] width 210 height 105
click at [696, 399] on video at bounding box center [604, 346] width 210 height 105
click at [647, 399] on video at bounding box center [604, 346] width 210 height 105
click at [500, 399] on video at bounding box center [604, 346] width 210 height 105
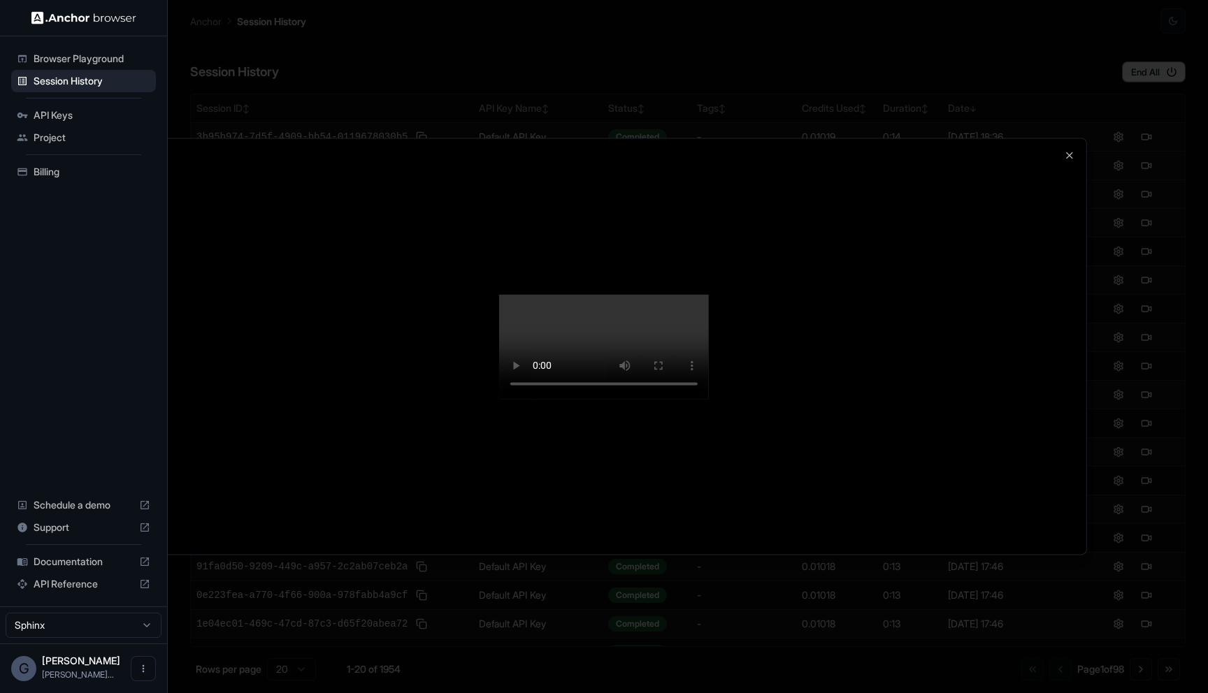
click at [500, 399] on video at bounding box center [604, 346] width 210 height 105
click at [1207, 222] on div at bounding box center [604, 346] width 1208 height 693
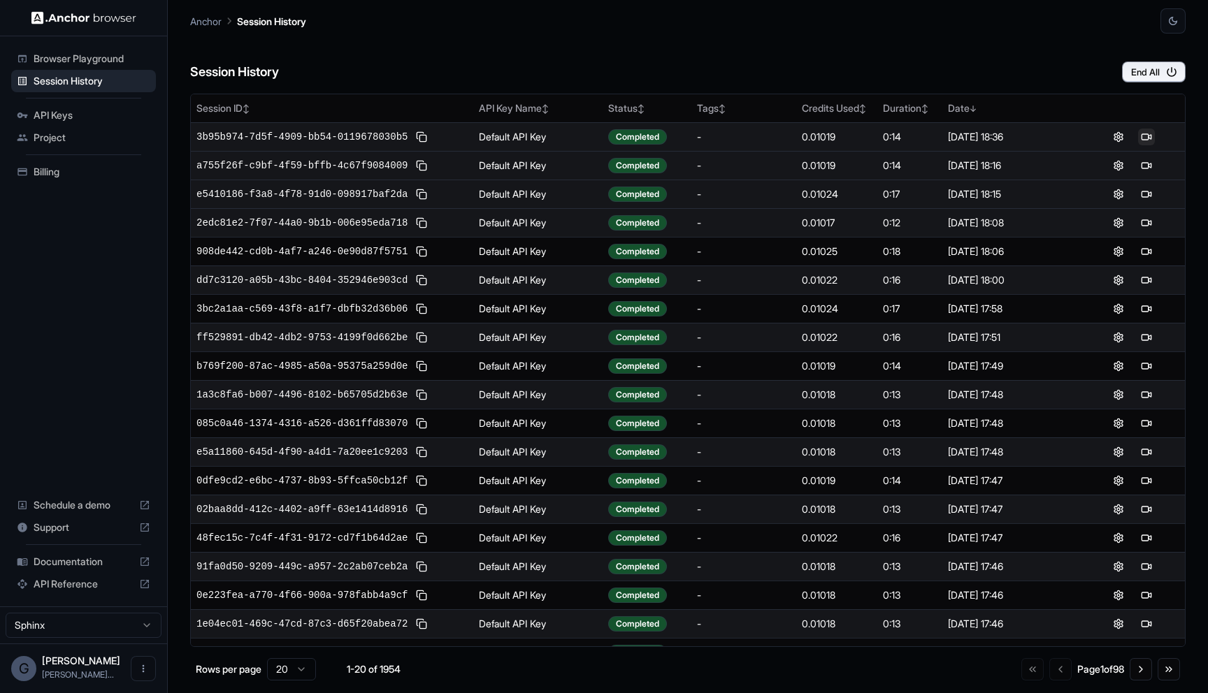
click at [1148, 133] on button at bounding box center [1146, 137] width 17 height 17
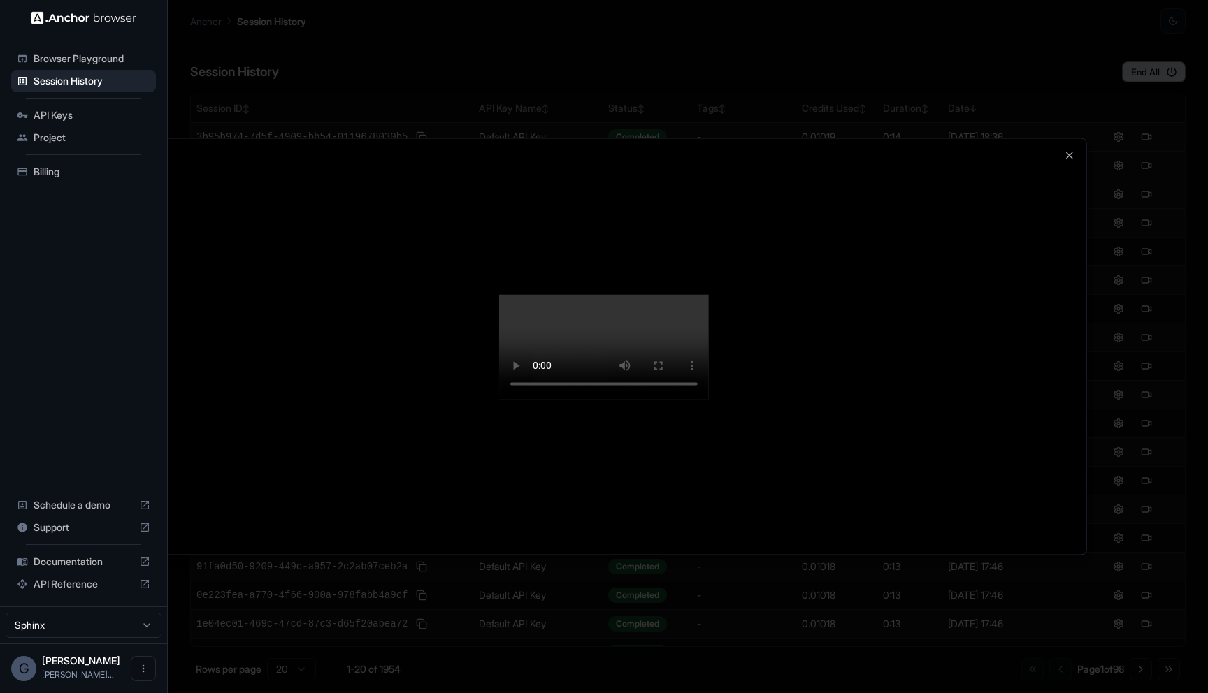
click at [1139, 124] on div at bounding box center [604, 346] width 1208 height 693
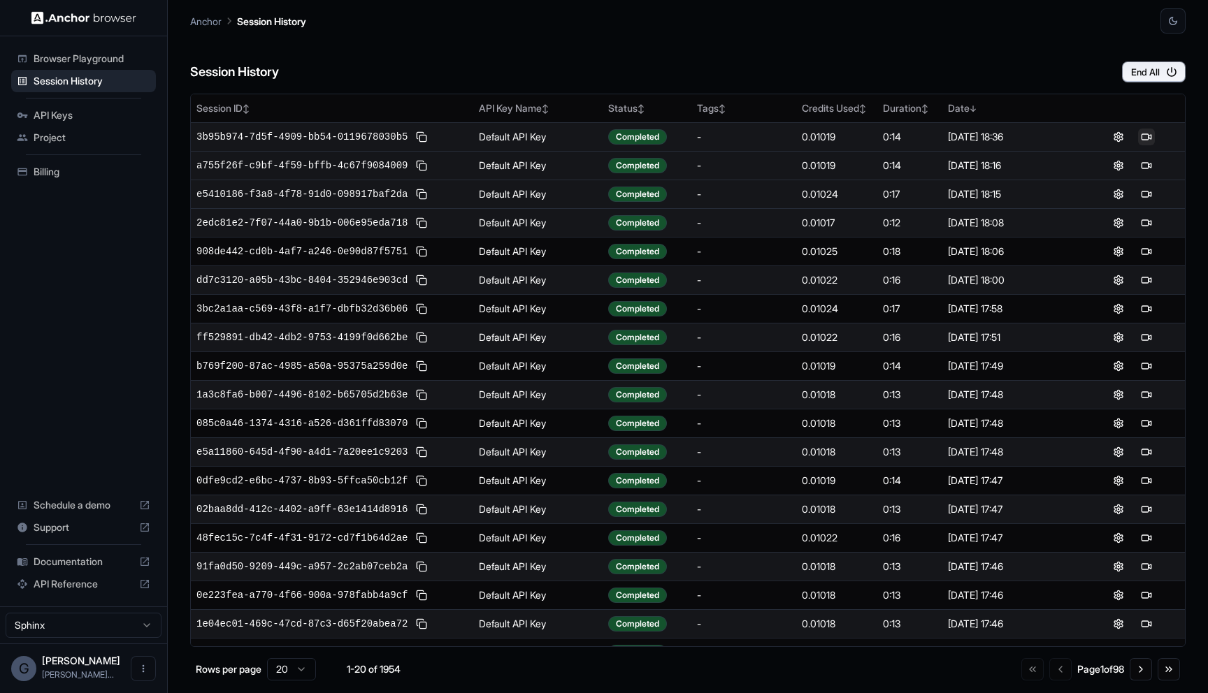
click at [1145, 138] on button at bounding box center [1146, 137] width 17 height 17
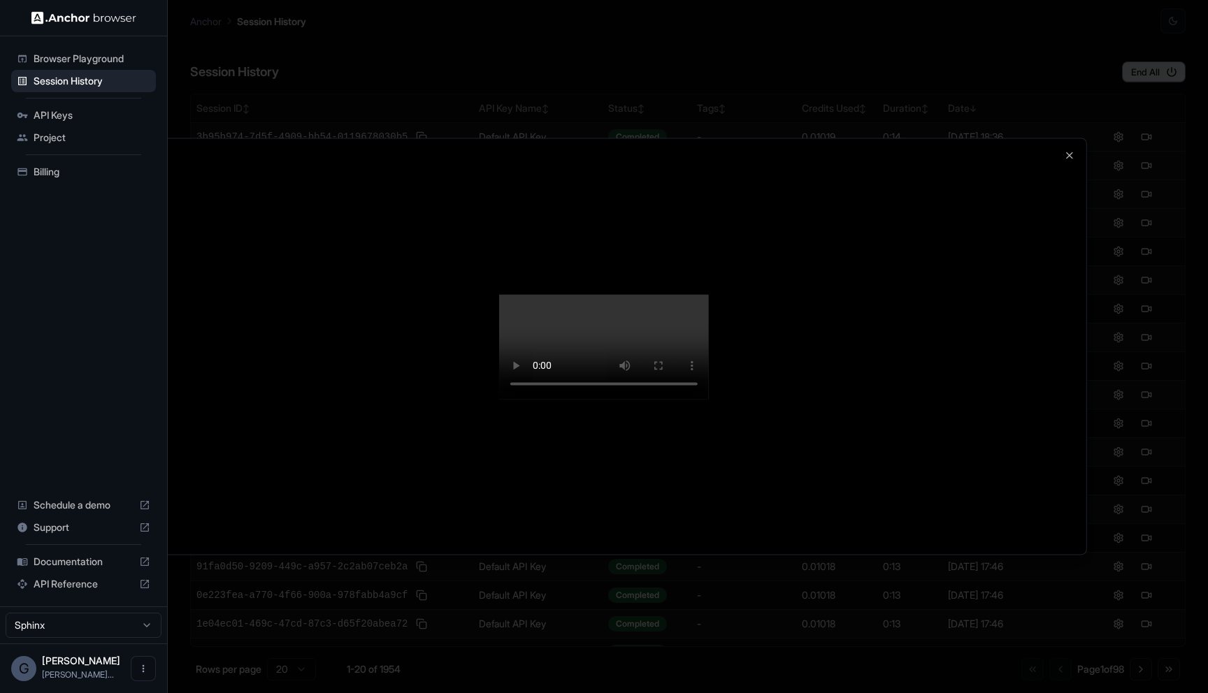
click at [1132, 153] on div at bounding box center [604, 346] width 1208 height 693
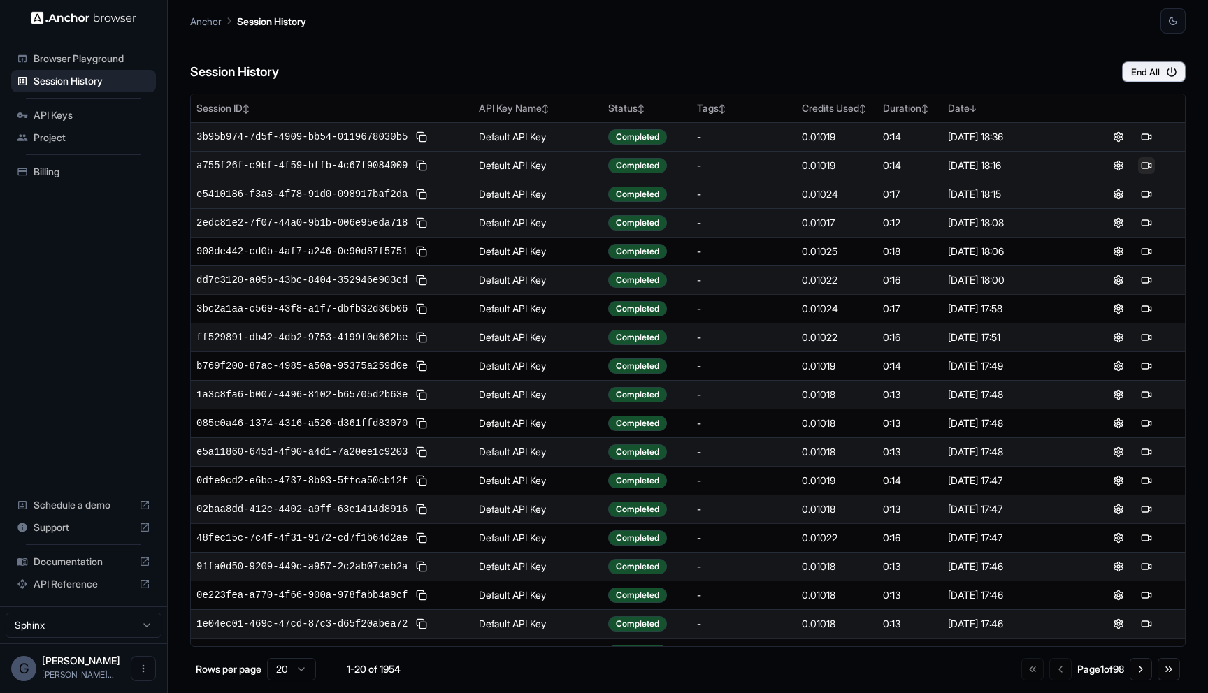
click at [1151, 166] on button at bounding box center [1146, 165] width 17 height 17
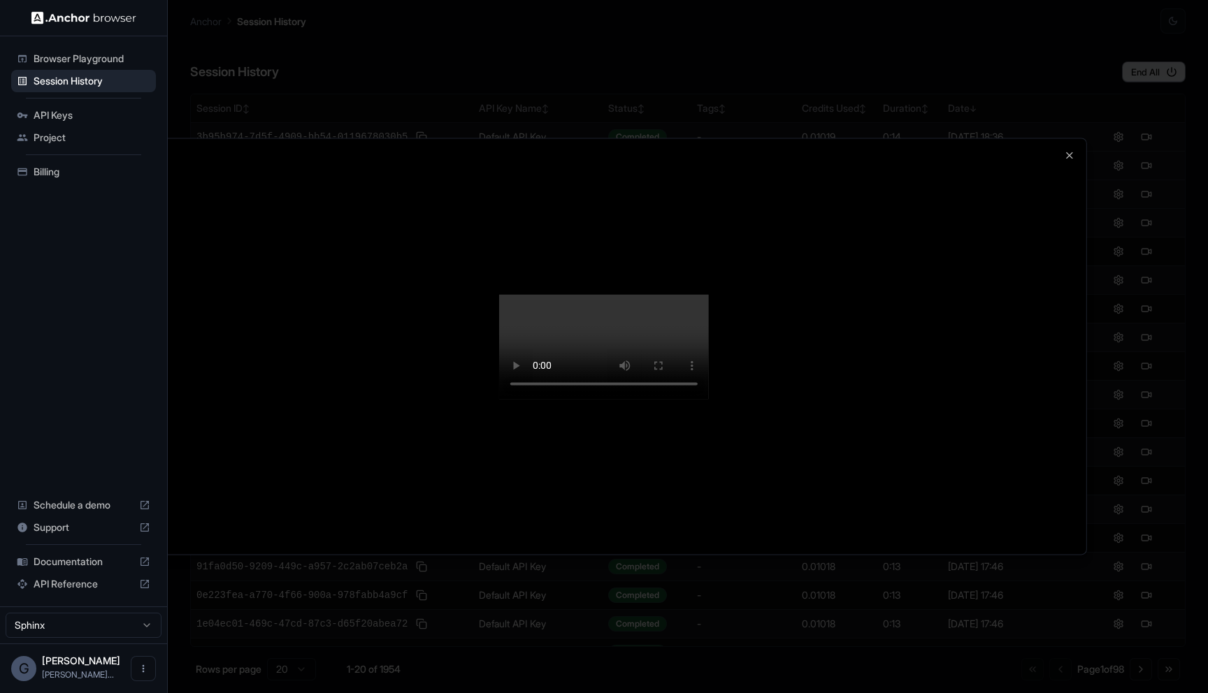
click at [709, 399] on video at bounding box center [604, 346] width 210 height 105
click at [709, 388] on video at bounding box center [604, 346] width 210 height 105
click at [1068, 150] on icon "button" at bounding box center [1069, 155] width 11 height 11
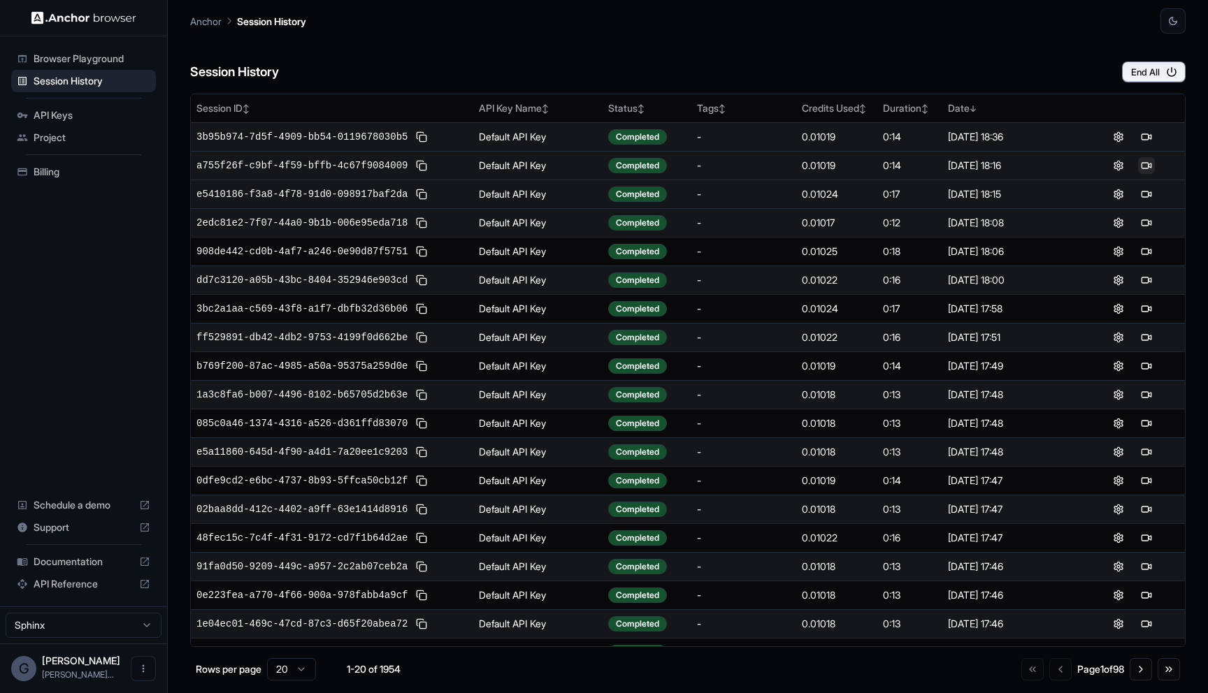
click at [1149, 166] on button at bounding box center [1146, 165] width 17 height 17
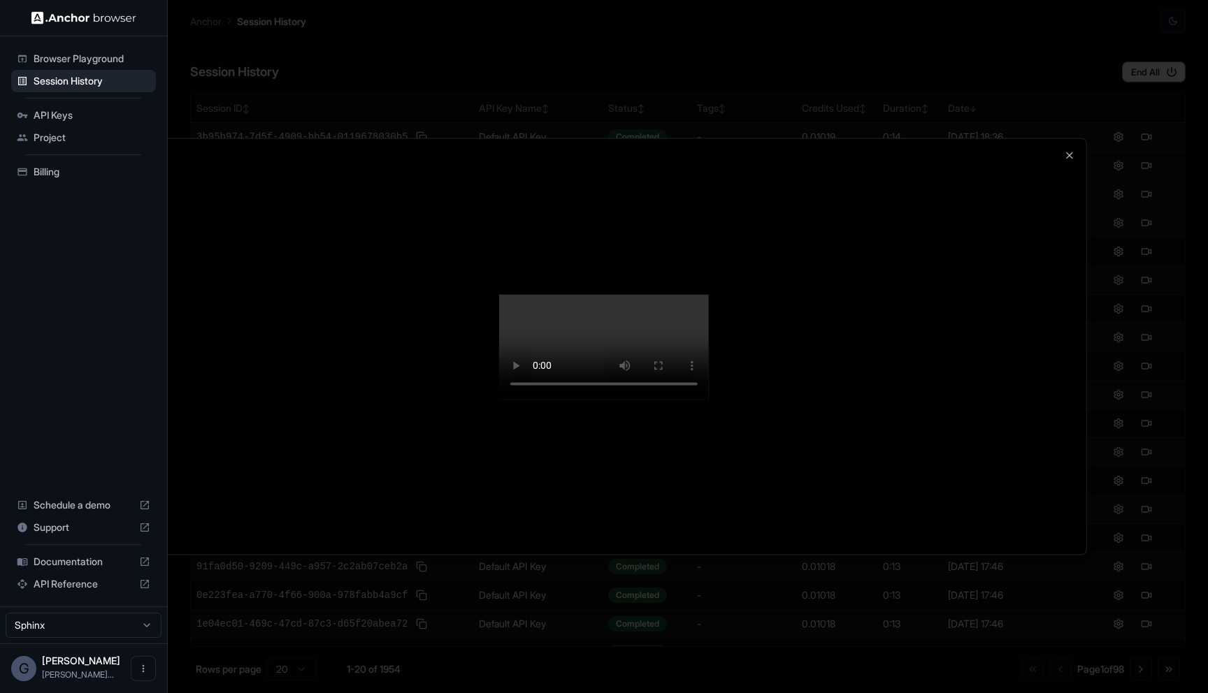
click at [535, 399] on video at bounding box center [604, 346] width 210 height 105
click at [1015, 338] on div at bounding box center [604, 346] width 965 height 416
click at [1085, 311] on div at bounding box center [604, 346] width 965 height 416
click at [1071, 138] on div at bounding box center [604, 346] width 965 height 416
click at [1071, 152] on icon "button" at bounding box center [1070, 155] width 6 height 6
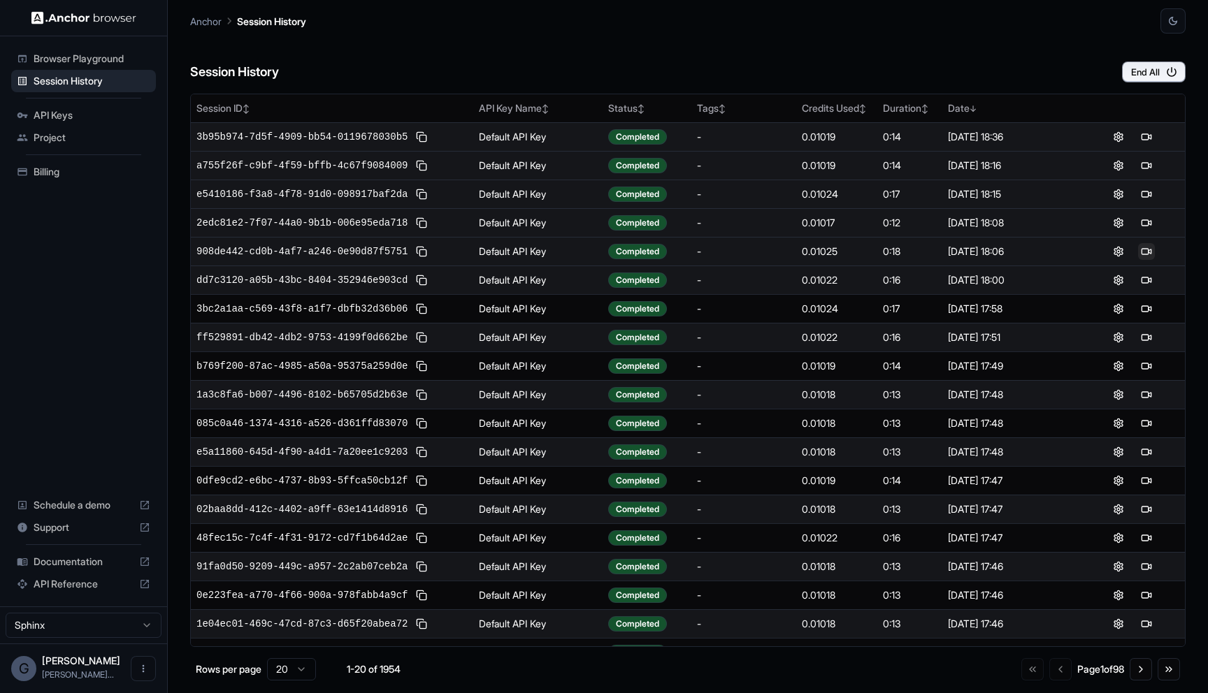
click at [1143, 257] on button at bounding box center [1146, 251] width 17 height 17
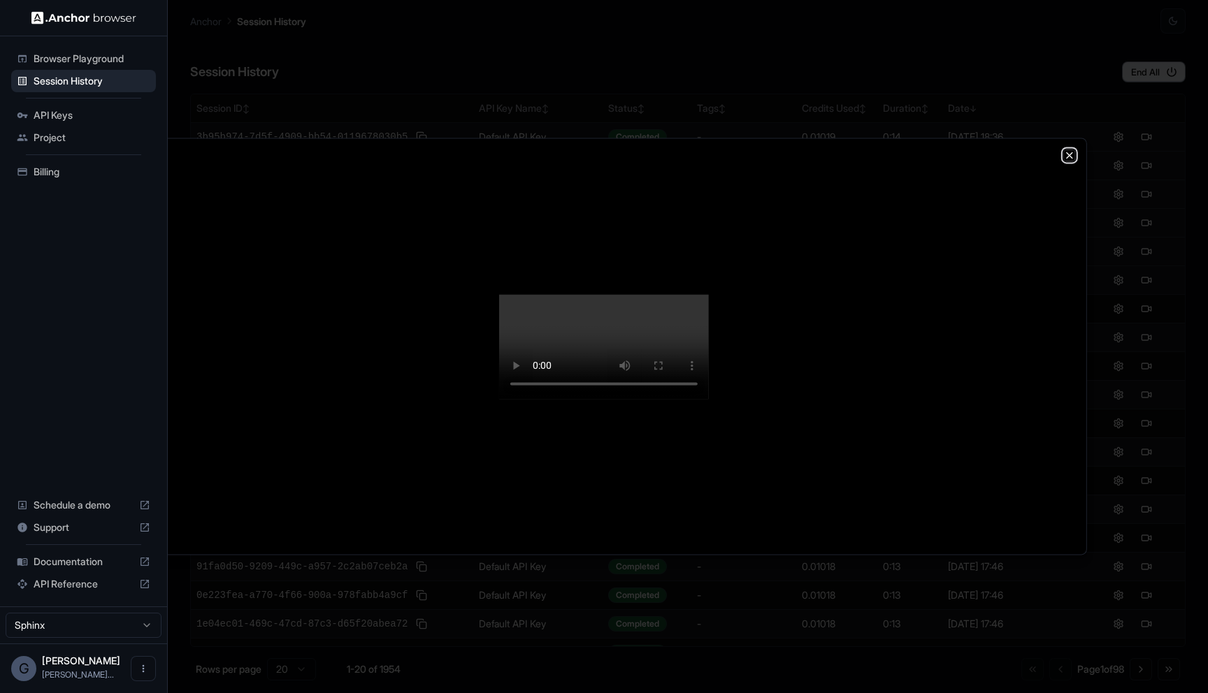
click at [1071, 150] on icon "button" at bounding box center [1069, 155] width 11 height 11
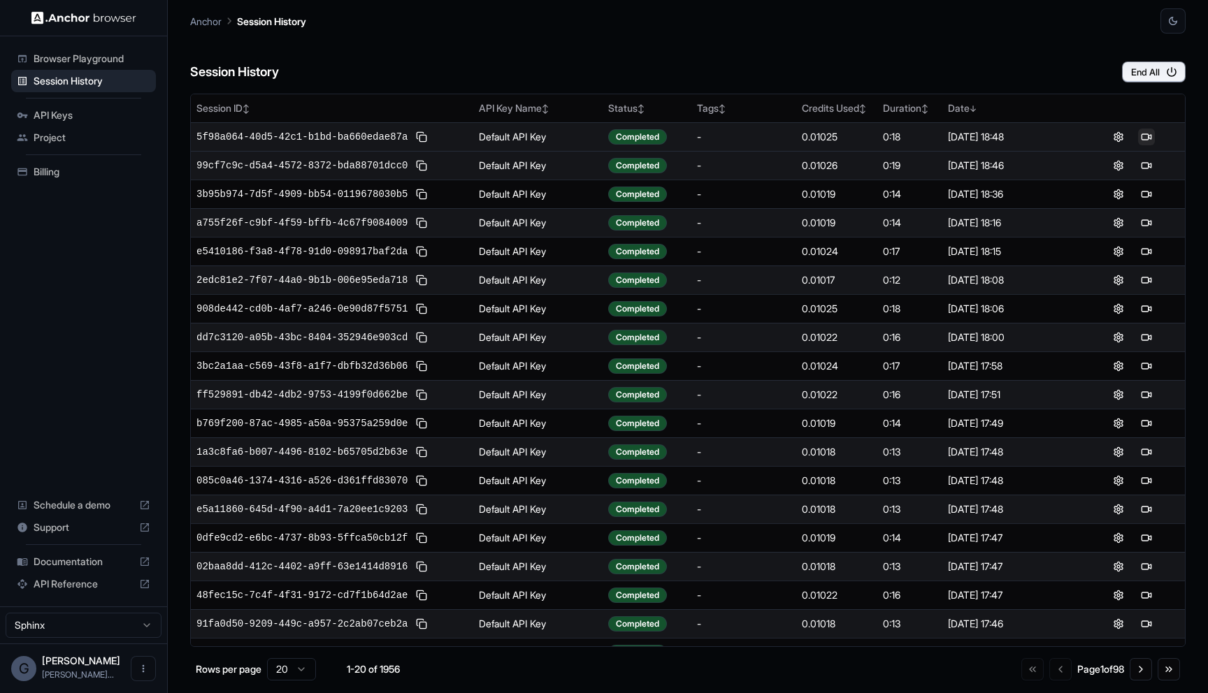
click at [1143, 135] on button at bounding box center [1146, 137] width 17 height 17
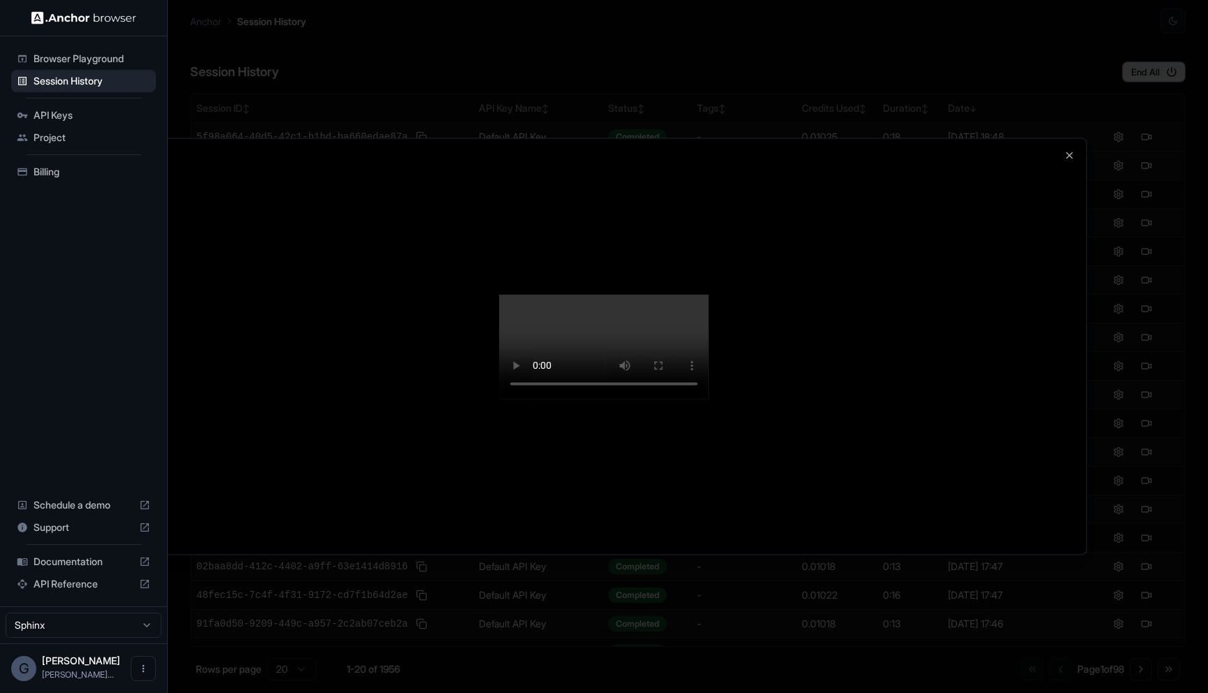
click at [709, 399] on video at bounding box center [604, 346] width 210 height 105
click at [1067, 138] on div at bounding box center [604, 346] width 965 height 416
click at [1067, 150] on icon "button" at bounding box center [1069, 155] width 11 height 11
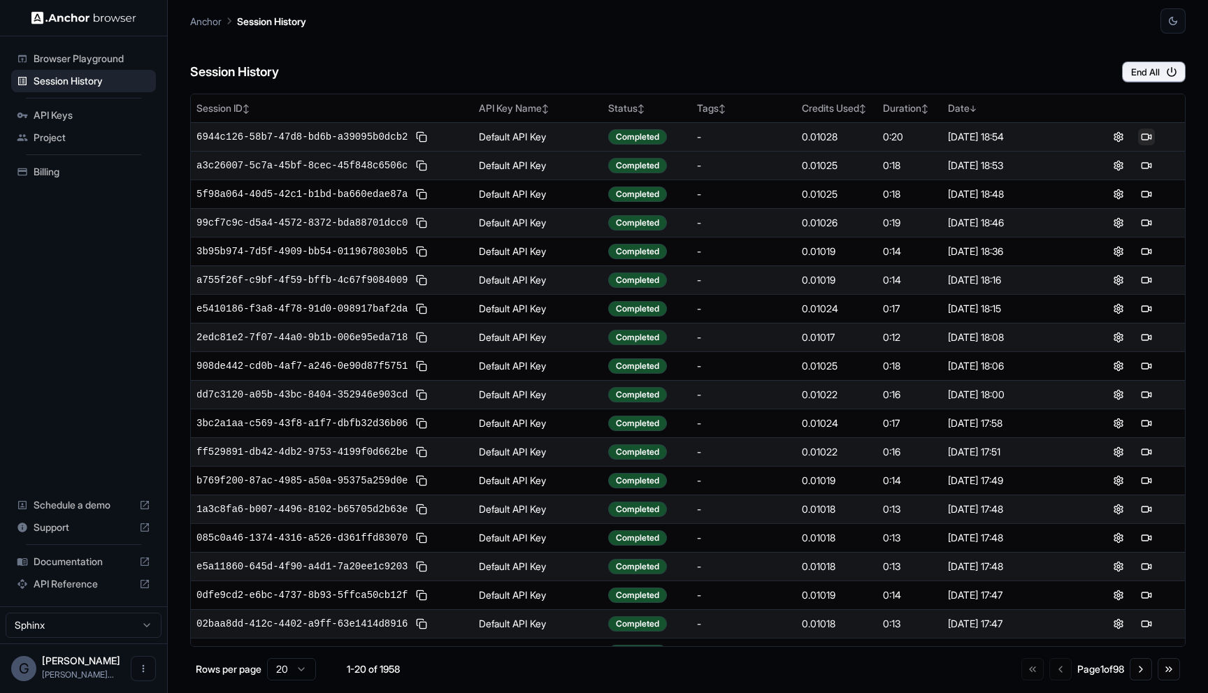
click at [1146, 141] on button at bounding box center [1146, 137] width 17 height 17
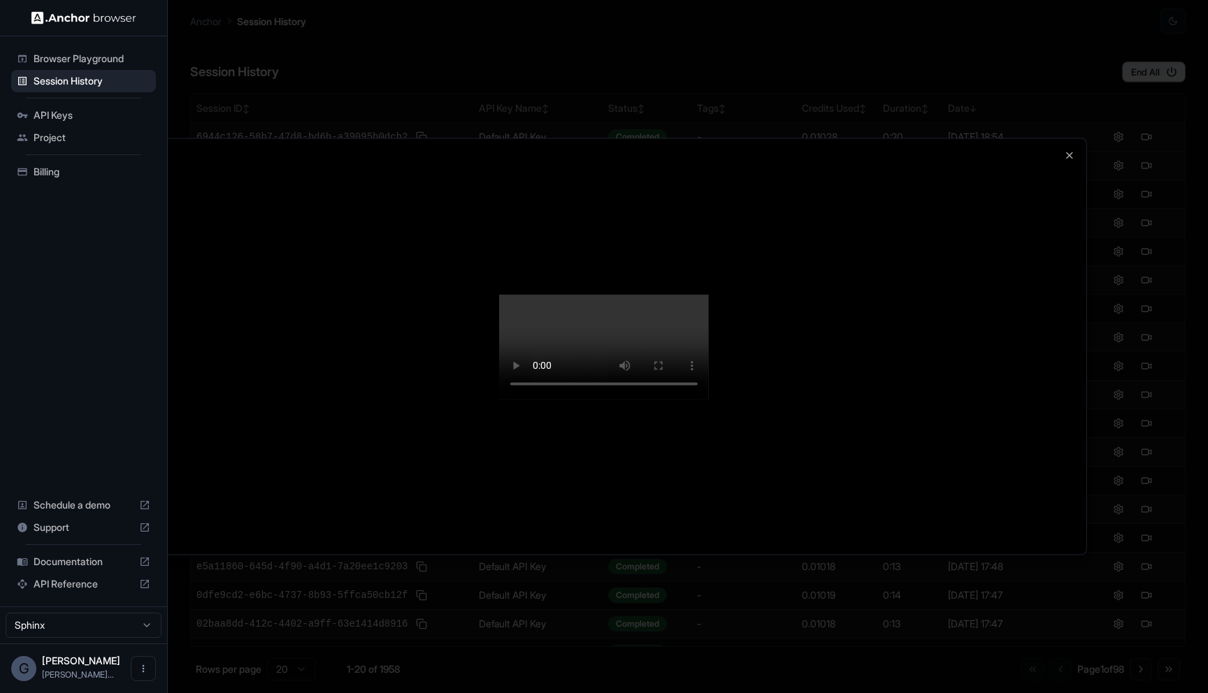
click at [920, 626] on div at bounding box center [604, 346] width 1208 height 693
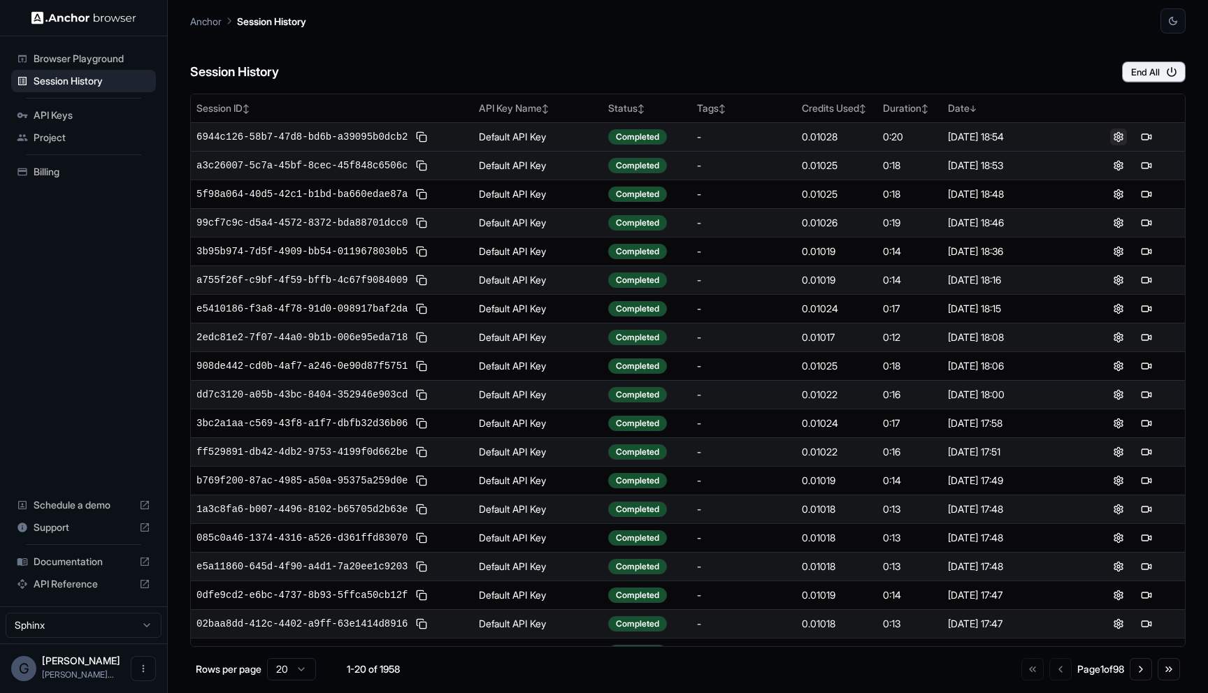
click at [1118, 141] on button at bounding box center [1118, 137] width 17 height 17
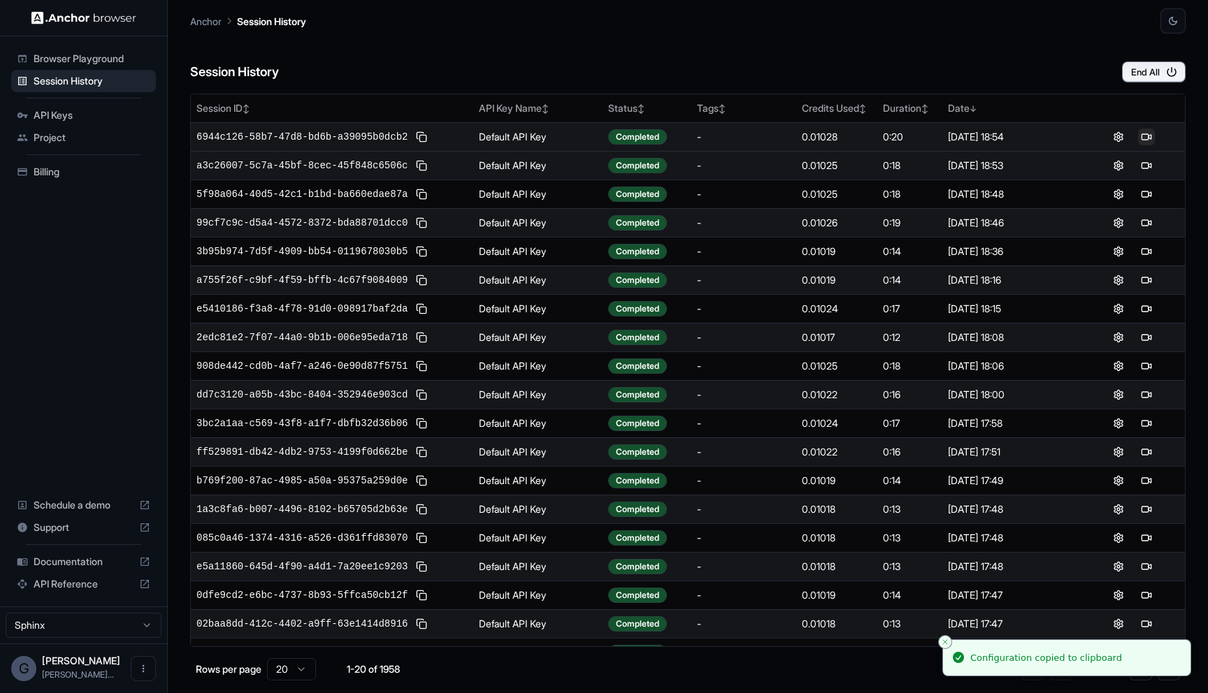
click at [1141, 131] on button at bounding box center [1146, 137] width 17 height 17
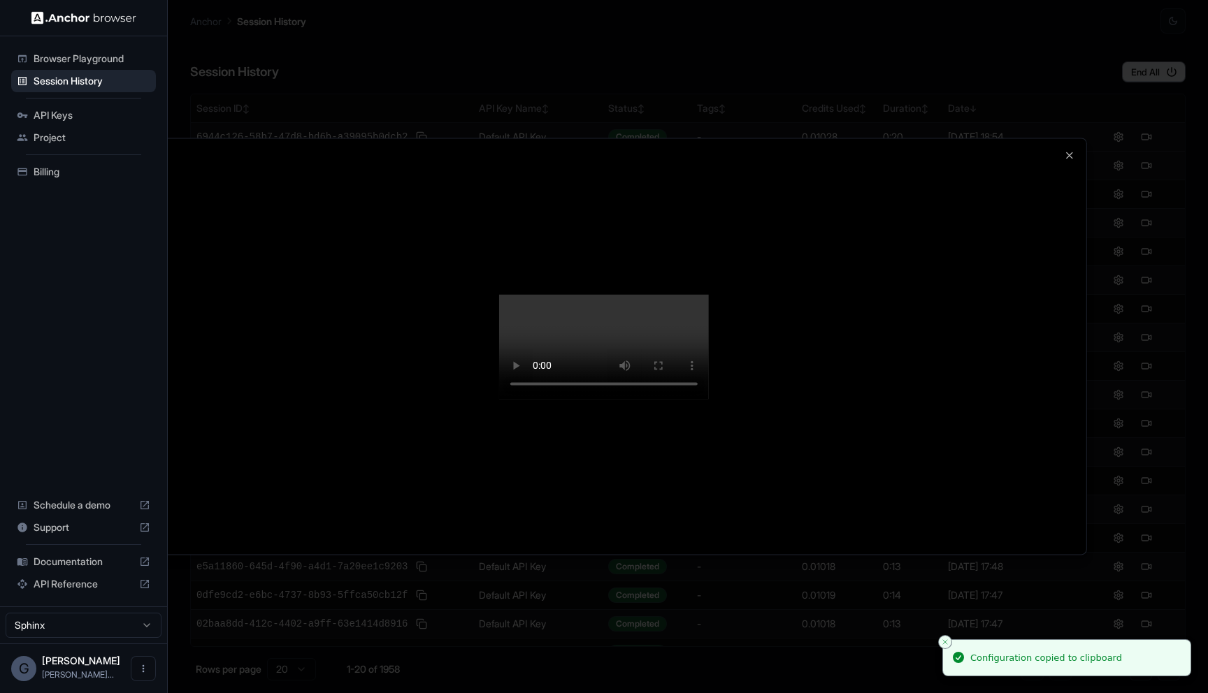
click at [709, 399] on video at bounding box center [604, 346] width 210 height 105
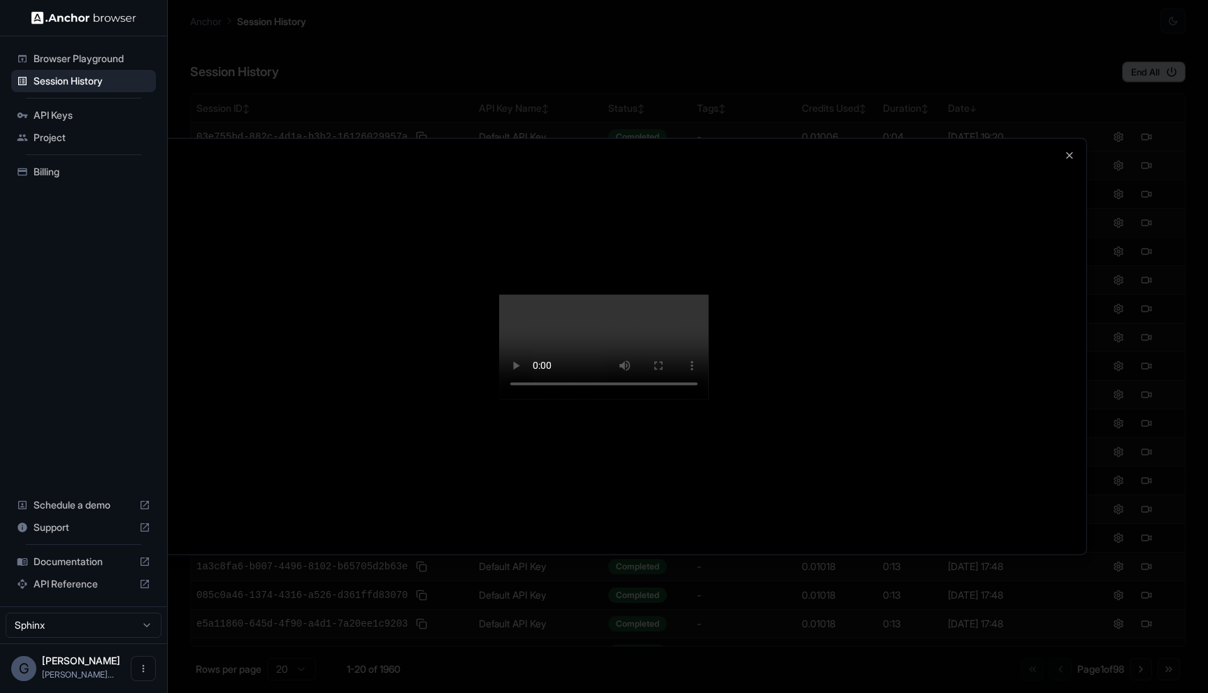
click at [1071, 138] on div at bounding box center [604, 346] width 965 height 416
click at [1071, 150] on icon "button" at bounding box center [1069, 155] width 11 height 11
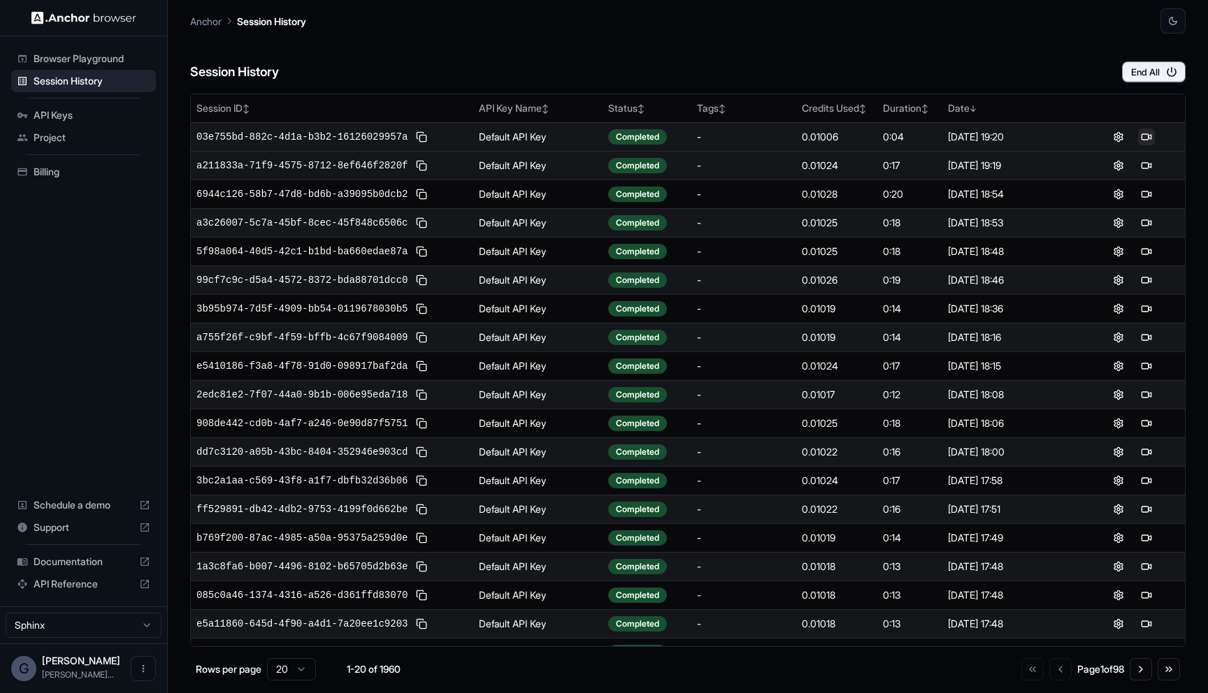
click at [1151, 137] on button at bounding box center [1146, 137] width 17 height 17
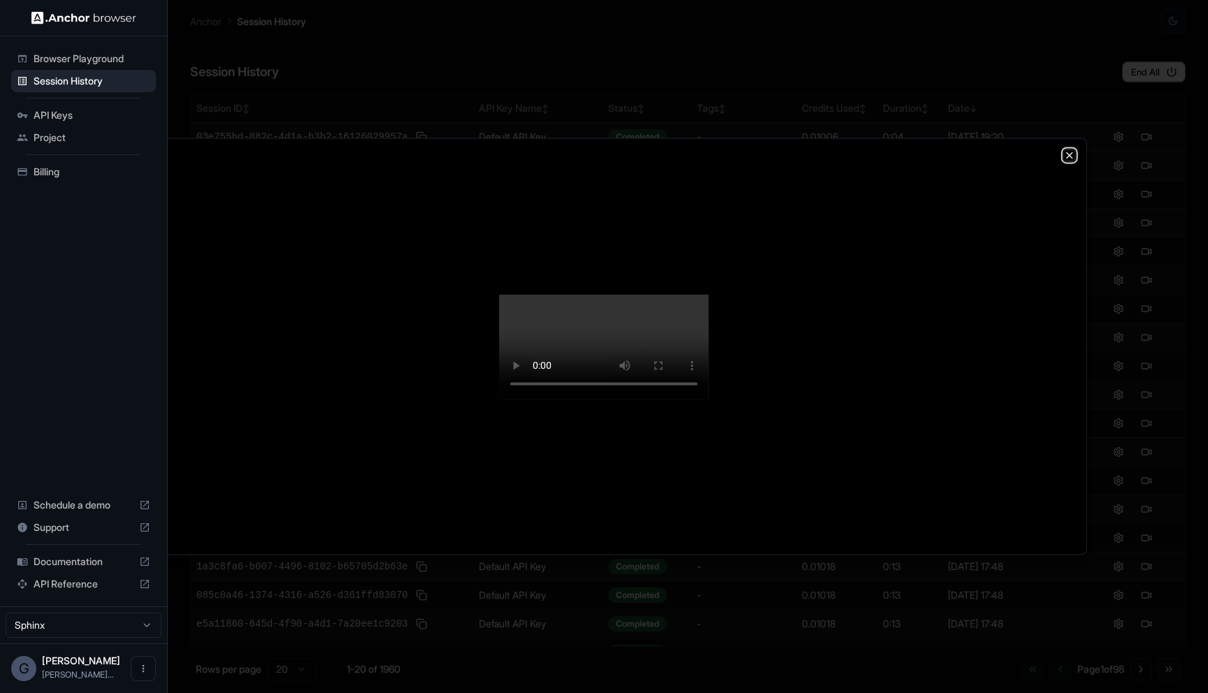
click at [1073, 150] on icon "button" at bounding box center [1069, 155] width 11 height 11
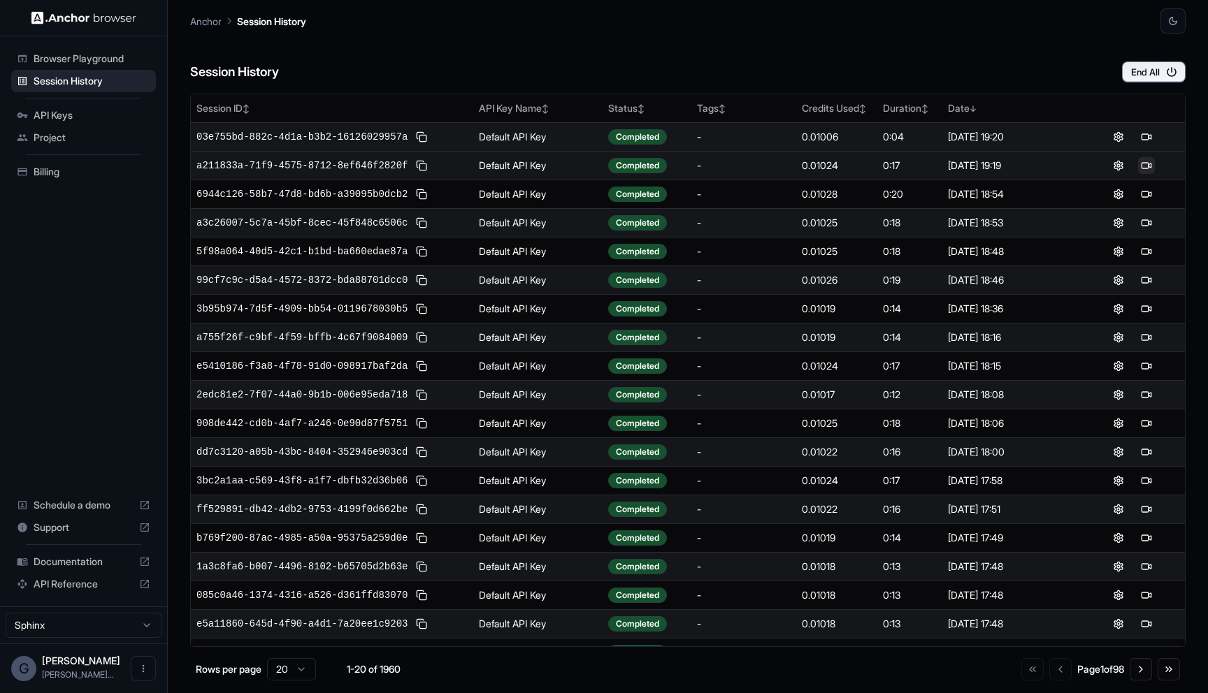
click at [1152, 164] on button at bounding box center [1146, 165] width 17 height 17
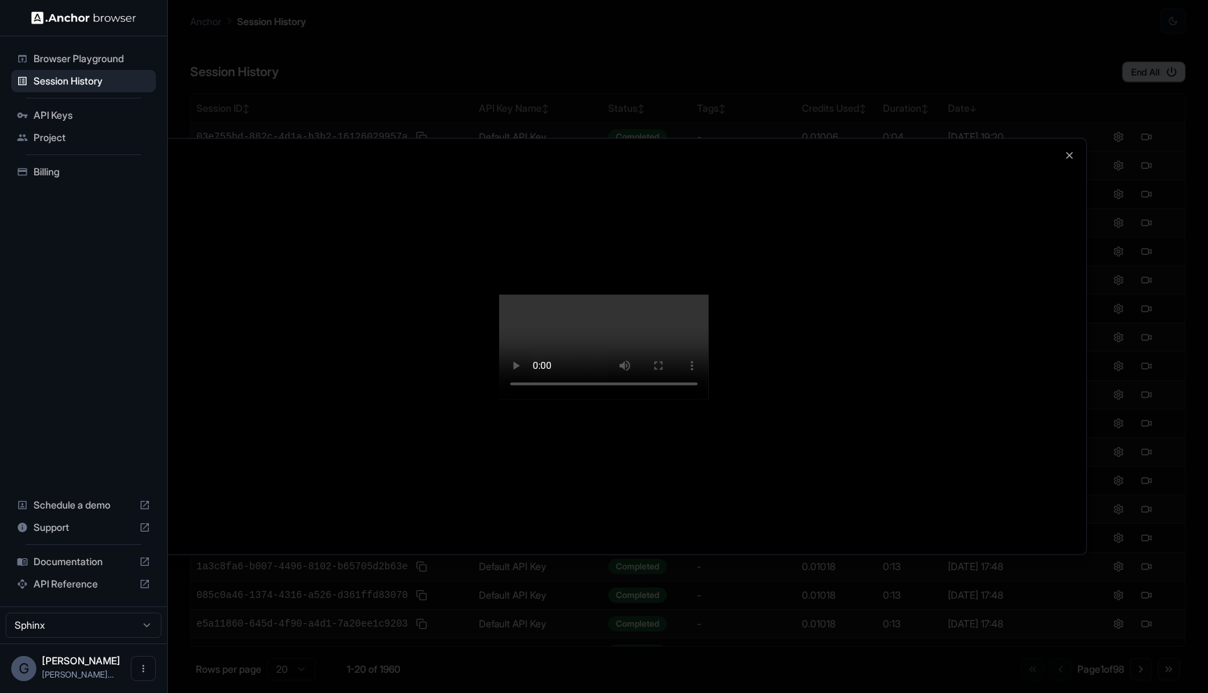
click at [1071, 138] on div at bounding box center [604, 346] width 965 height 416
click at [1071, 150] on icon "button" at bounding box center [1069, 155] width 11 height 11
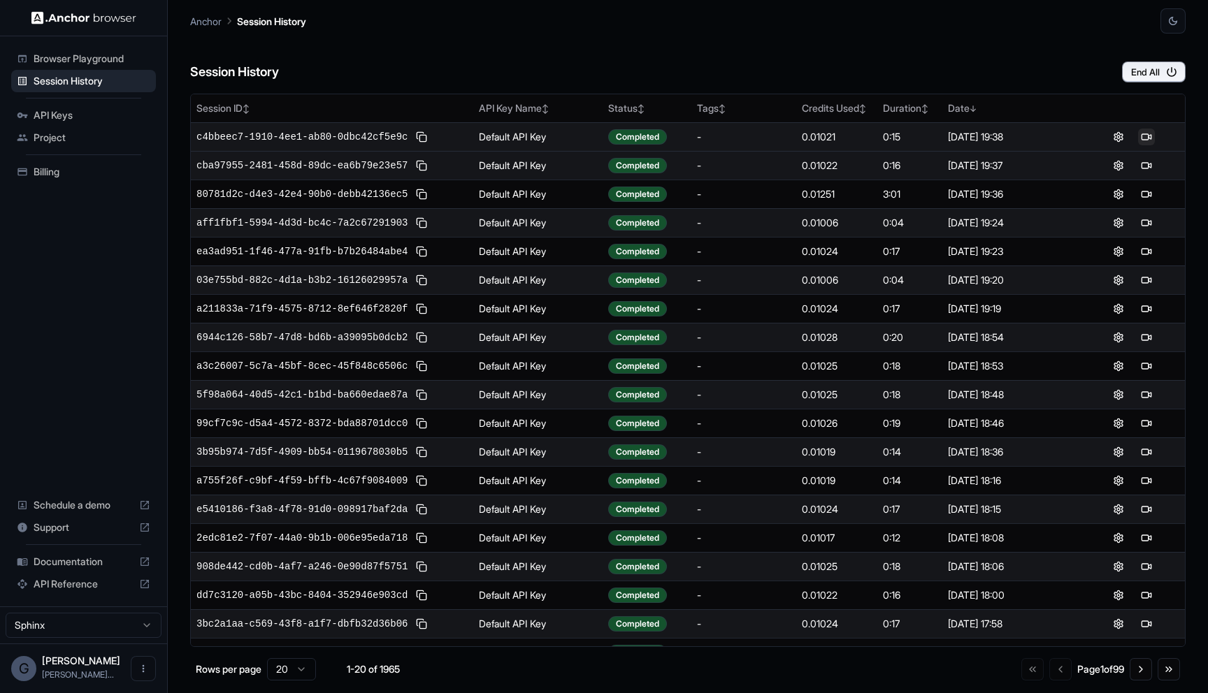
click at [1146, 138] on button at bounding box center [1146, 137] width 17 height 17
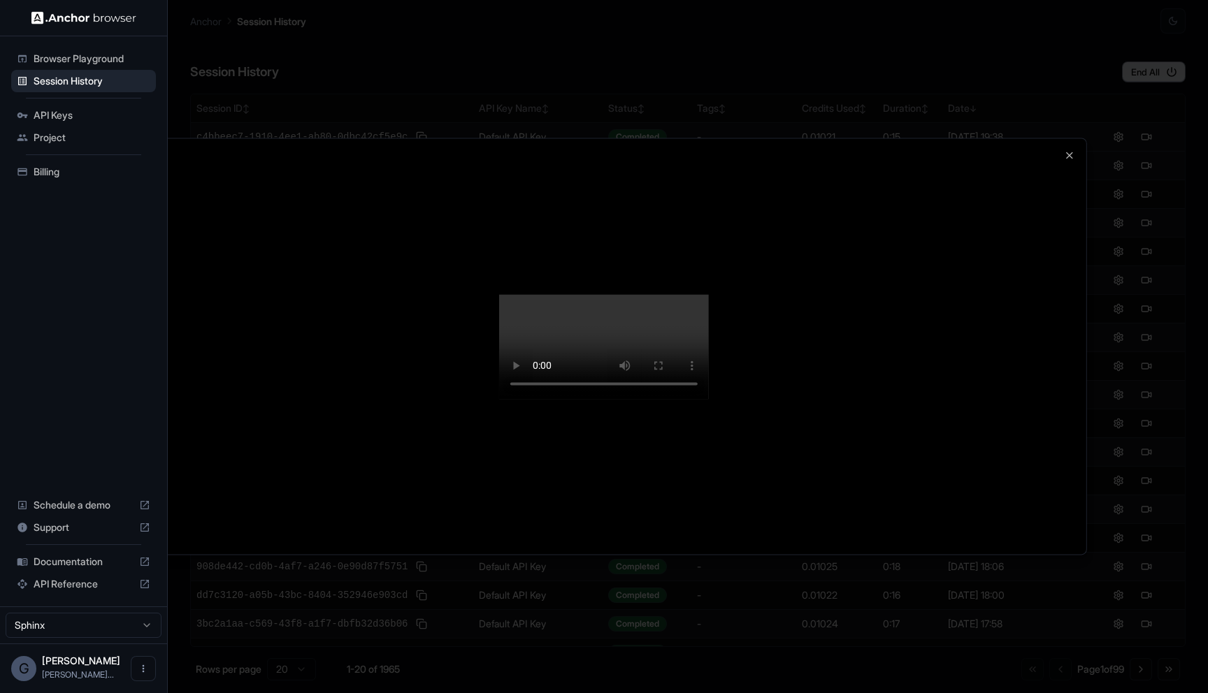
click at [1144, 145] on div at bounding box center [604, 346] width 1208 height 693
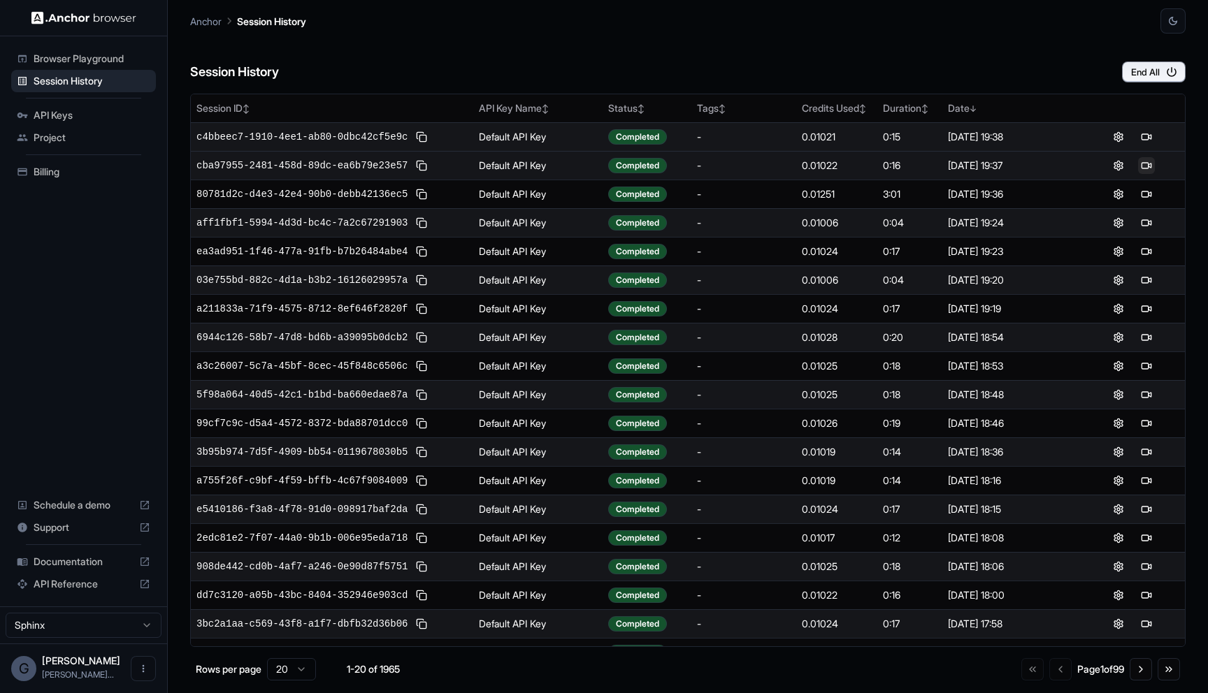
click at [1142, 163] on button at bounding box center [1146, 165] width 17 height 17
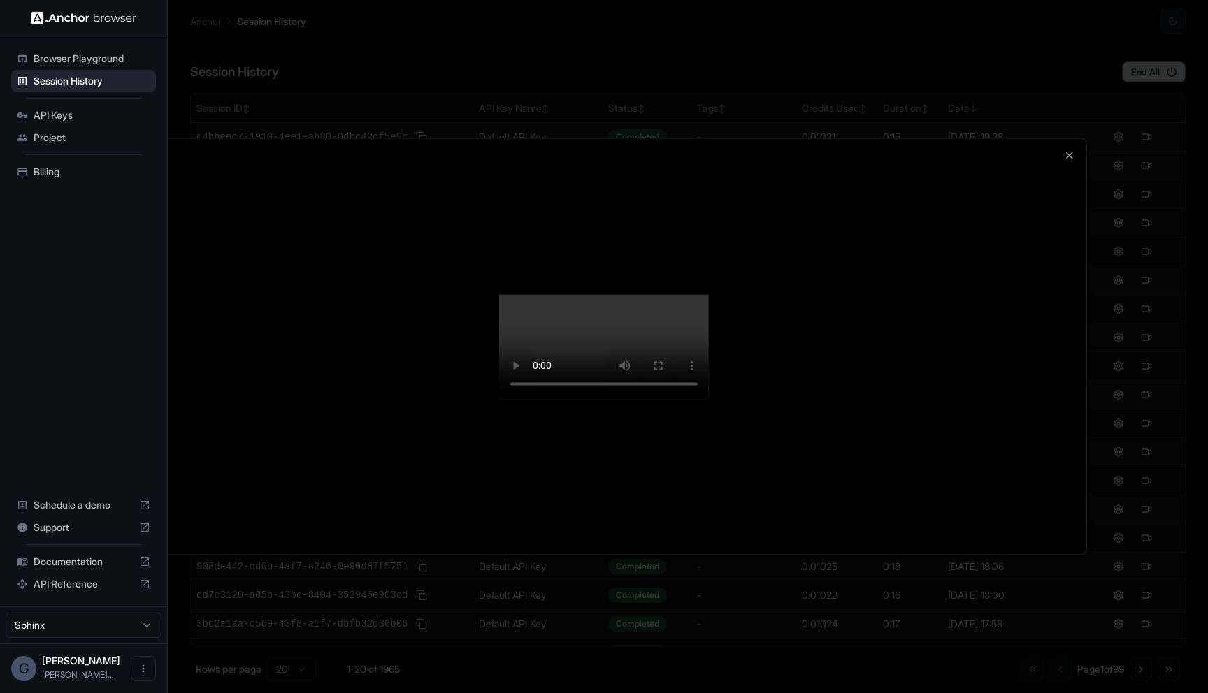
click at [709, 294] on video at bounding box center [604, 346] width 210 height 105
click at [1069, 152] on icon "button" at bounding box center [1070, 155] width 6 height 6
